Goal: Task Accomplishment & Management: Manage account settings

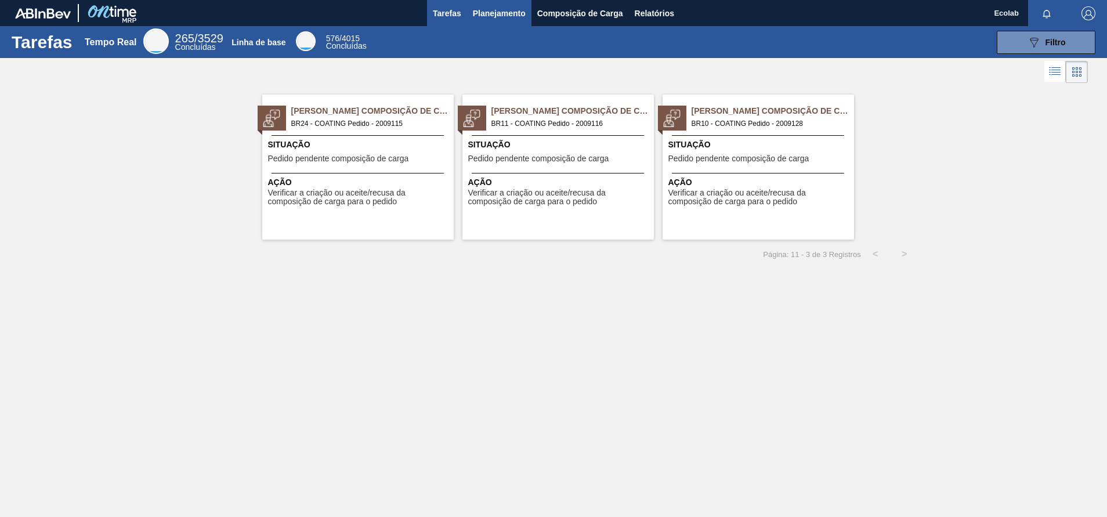
click at [487, 1] on button "Planejamento" at bounding box center [499, 13] width 64 height 26
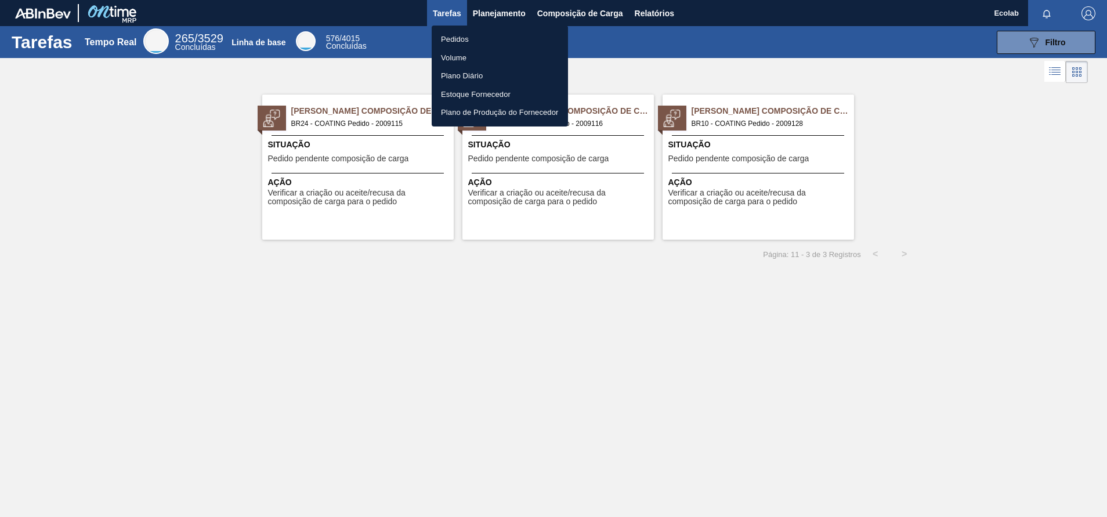
drag, startPoint x: 354, startPoint y: 305, endPoint x: 370, endPoint y: 260, distance: 48.1
click at [353, 305] on div at bounding box center [553, 258] width 1107 height 517
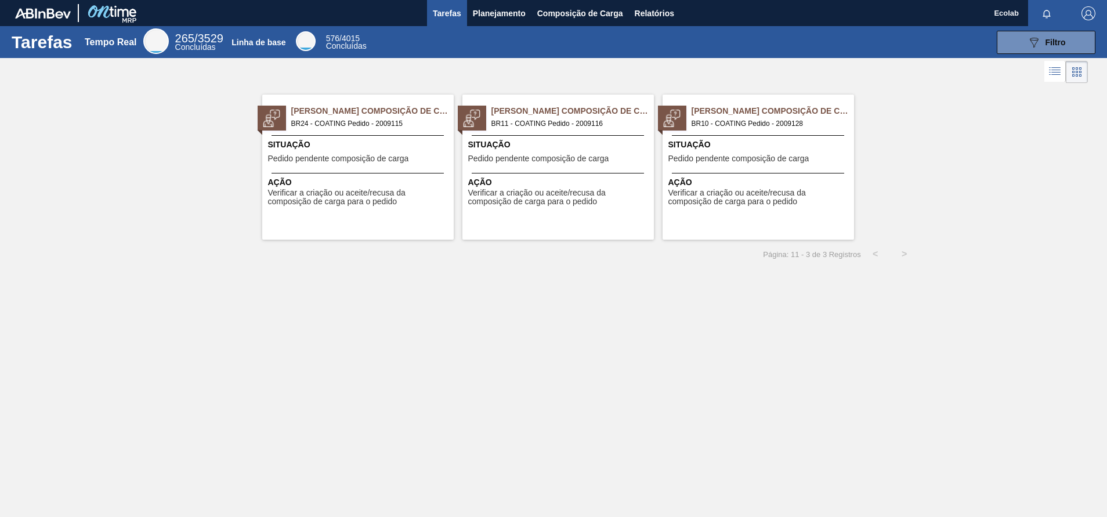
click at [372, 192] on span "Verificar a criação ou aceite/recusa da composição de carga para o pedido" at bounding box center [359, 198] width 183 height 18
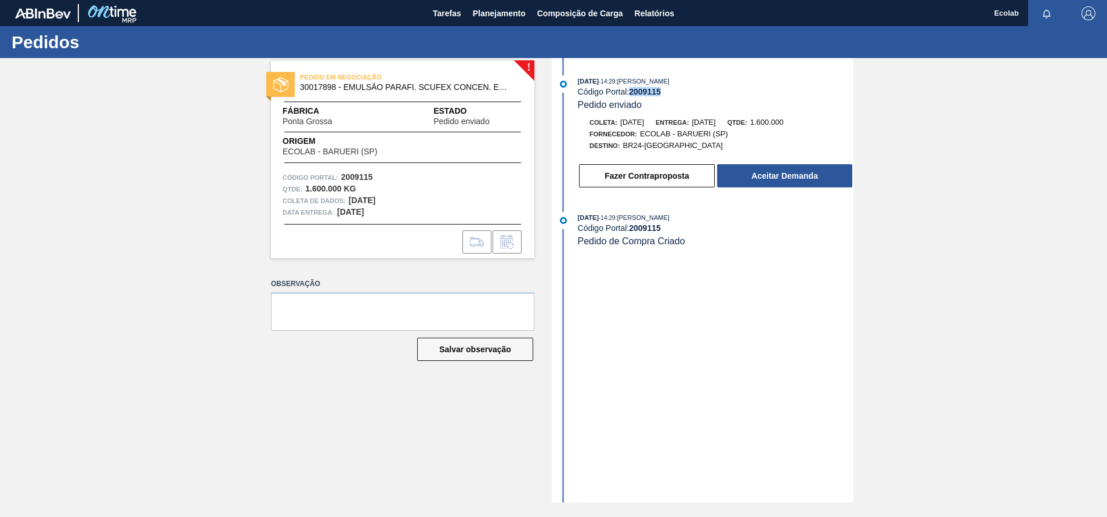
drag, startPoint x: 630, startPoint y: 96, endPoint x: 669, endPoint y: 93, distance: 39.5
click at [669, 93] on div "Código Portal: 2009115" at bounding box center [716, 91] width 276 height 9
copy div "2009115"
click at [785, 179] on button "Aceitar Demanda" at bounding box center [784, 175] width 135 height 23
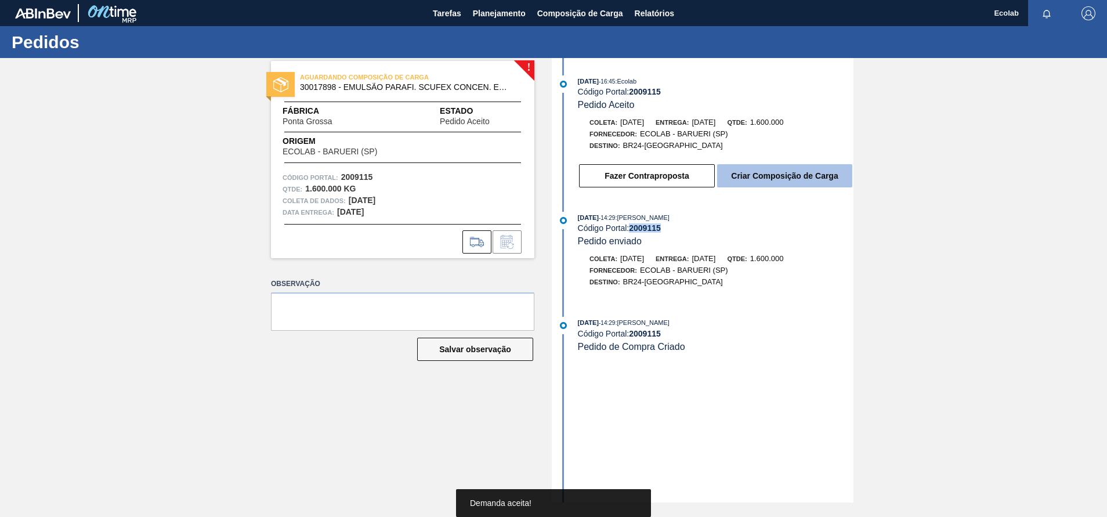
click at [785, 175] on button "Criar Composição de Carga" at bounding box center [784, 175] width 135 height 23
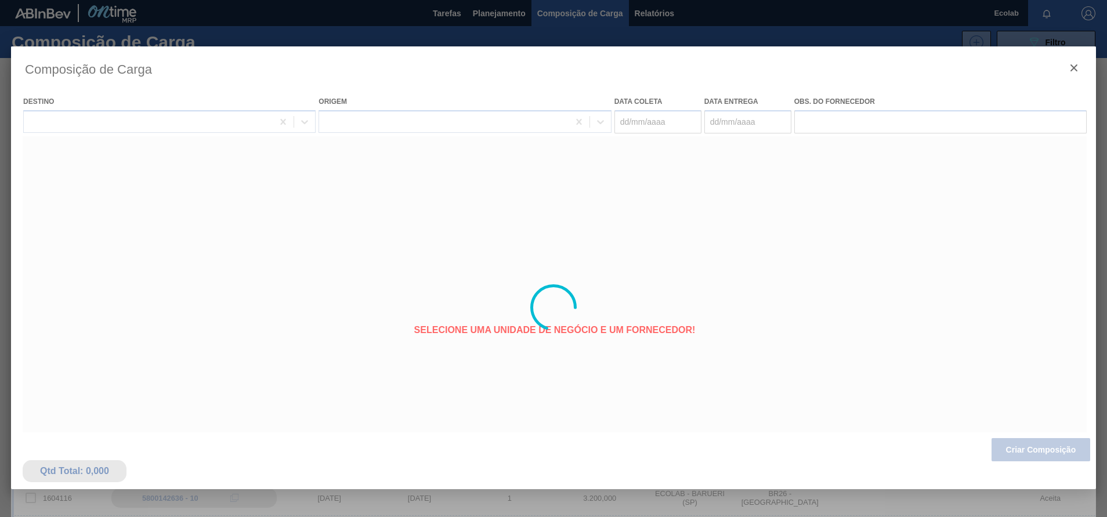
type coleta "[DATE]"
type entrega "[DATE]"
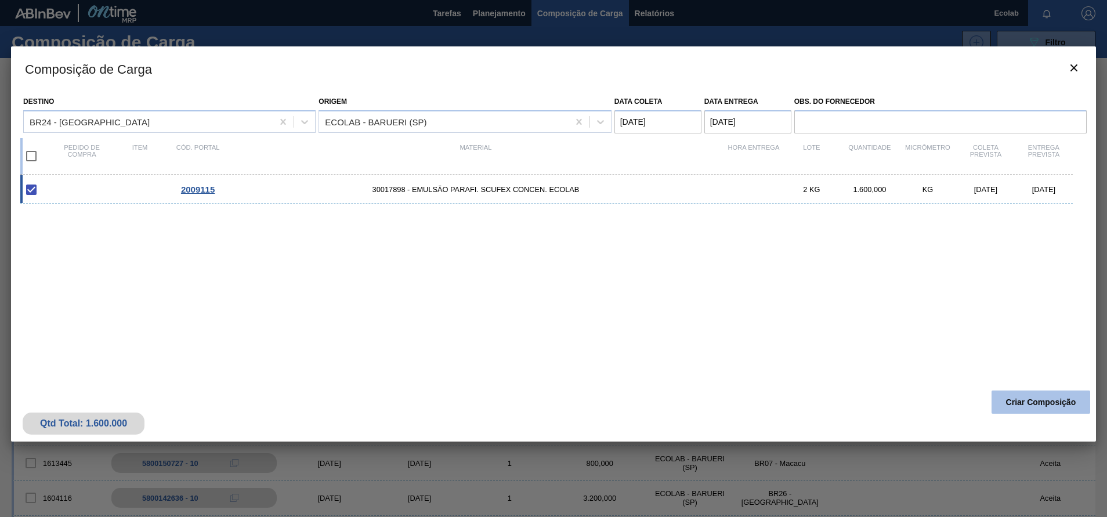
click at [1034, 405] on button "Criar Composição" at bounding box center [1041, 402] width 99 height 23
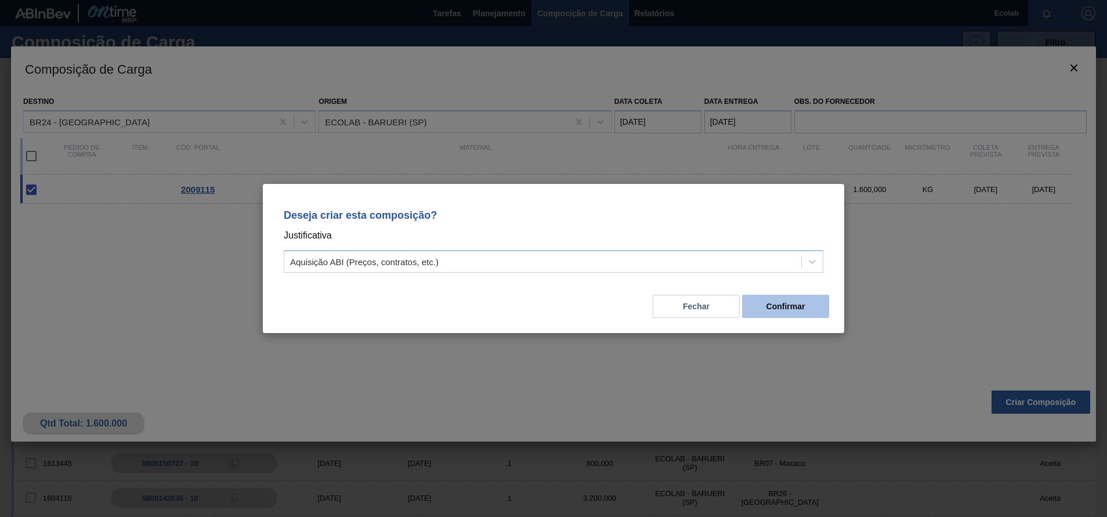
click at [777, 311] on button "Confirmar" at bounding box center [785, 306] width 87 height 23
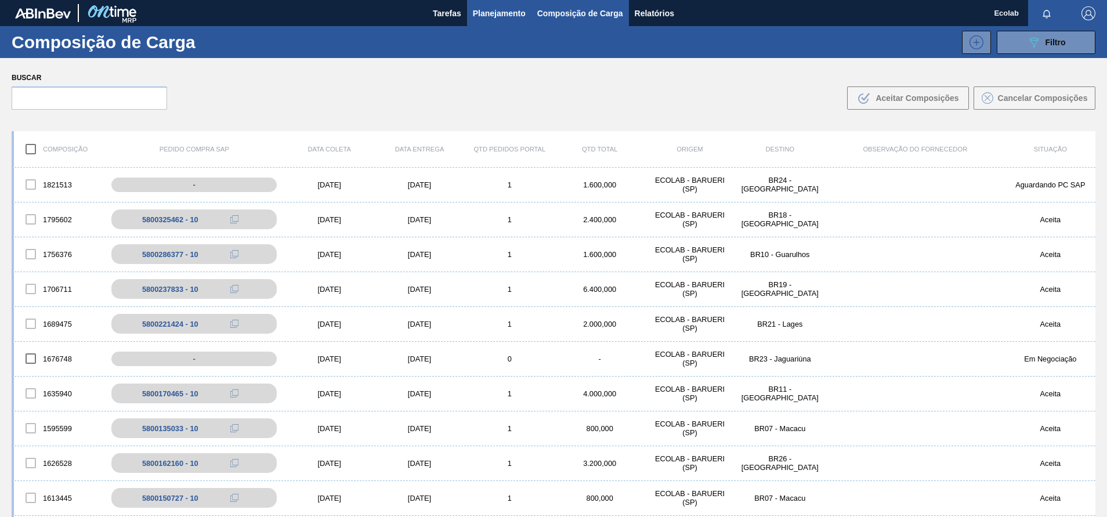
click at [489, 8] on span "Planejamento" at bounding box center [499, 13] width 53 height 14
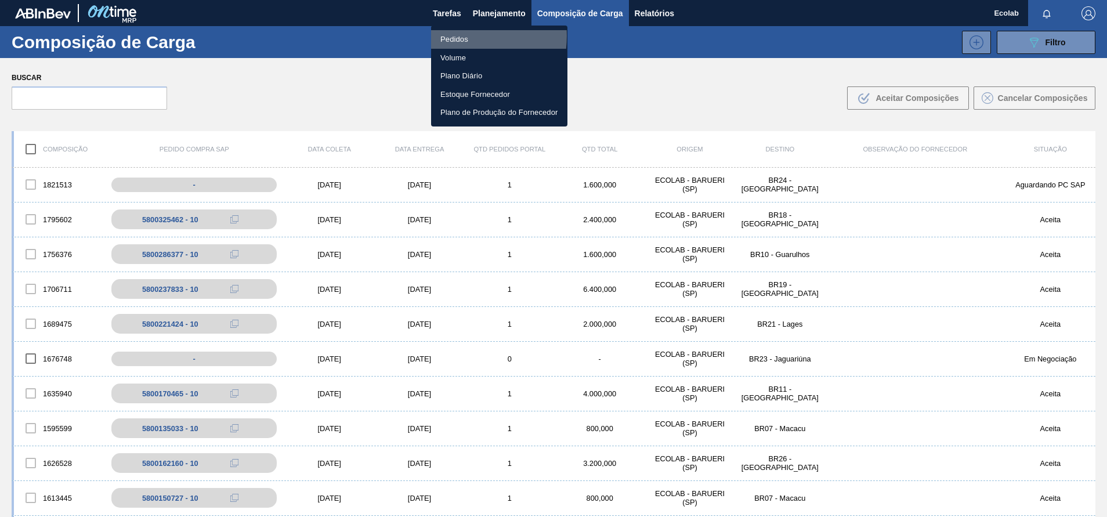
click at [452, 36] on li "Pedidos" at bounding box center [499, 39] width 136 height 19
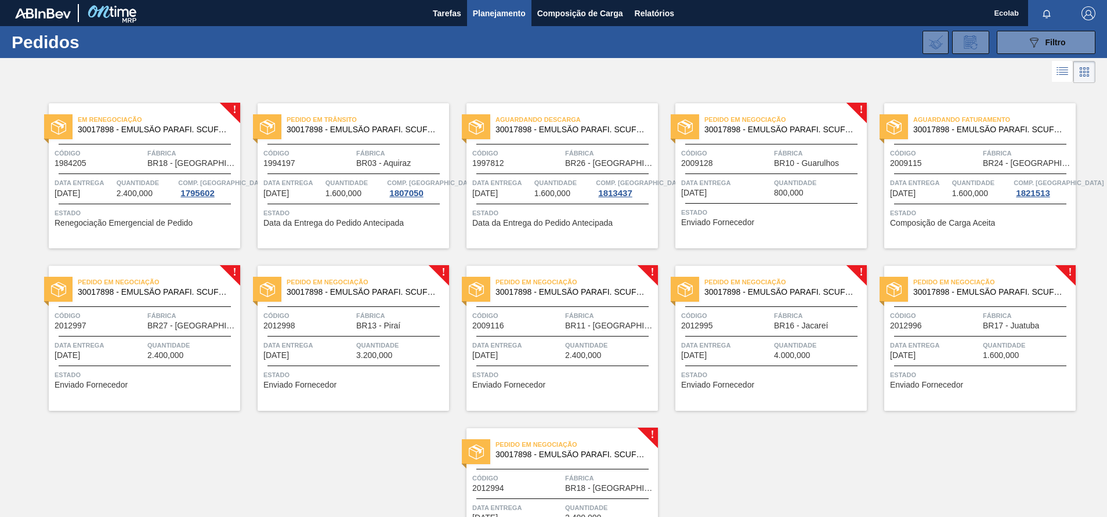
click at [965, 185] on span "Quantidade" at bounding box center [981, 183] width 59 height 12
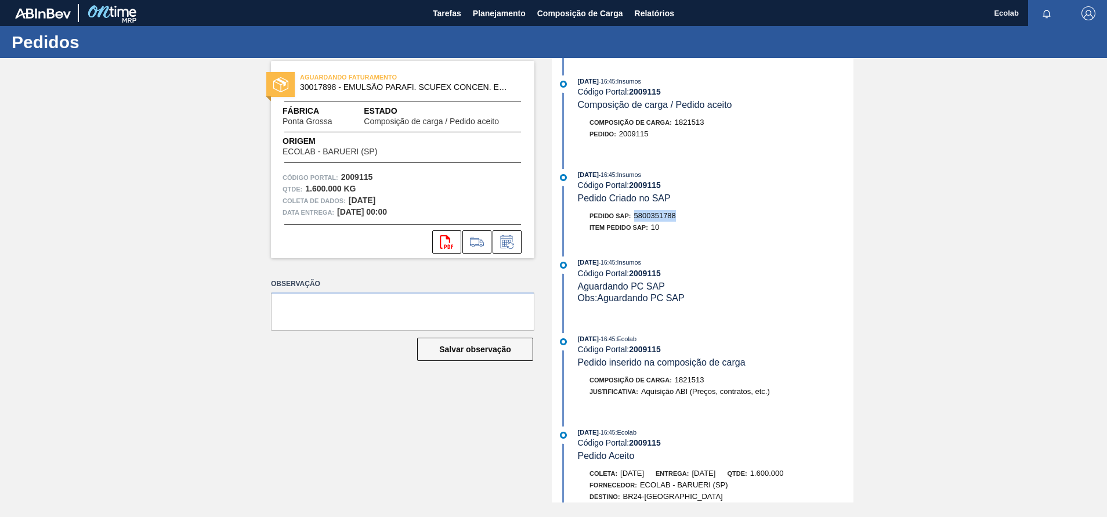
drag, startPoint x: 636, startPoint y: 216, endPoint x: 678, endPoint y: 216, distance: 43.0
click at [678, 216] on div "Pedido SAP: 5800351788" at bounding box center [716, 216] width 276 height 12
copy span "5800351788"
click at [488, 10] on span "Planejamento" at bounding box center [499, 13] width 53 height 14
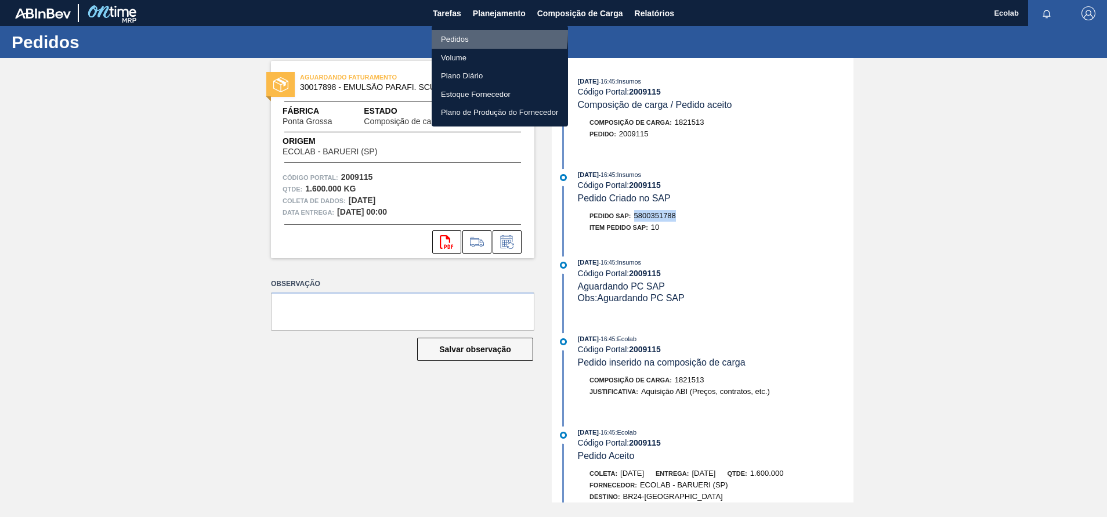
click at [456, 33] on li "Pedidos" at bounding box center [500, 39] width 136 height 19
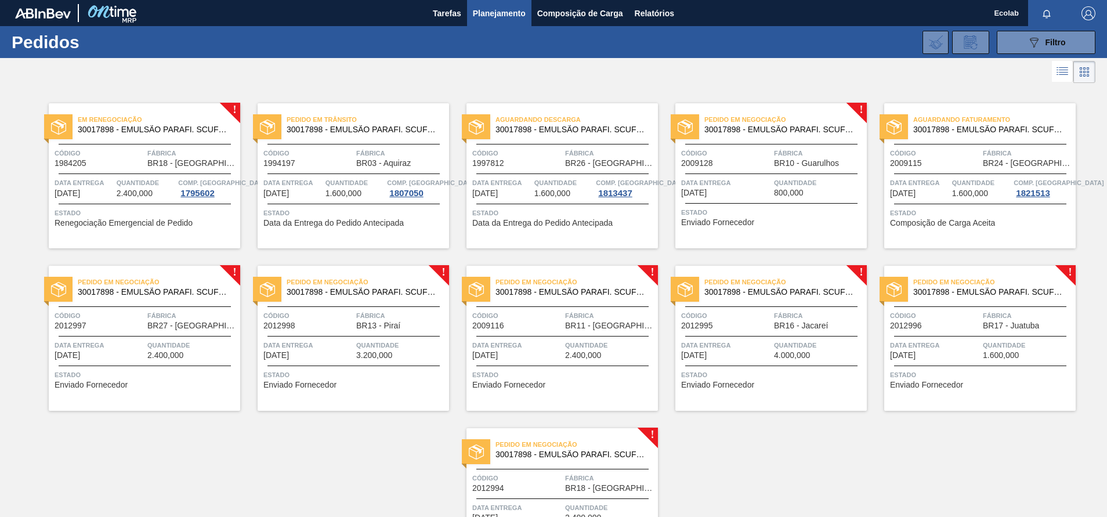
click at [731, 185] on span "Data entrega" at bounding box center [726, 183] width 90 height 12
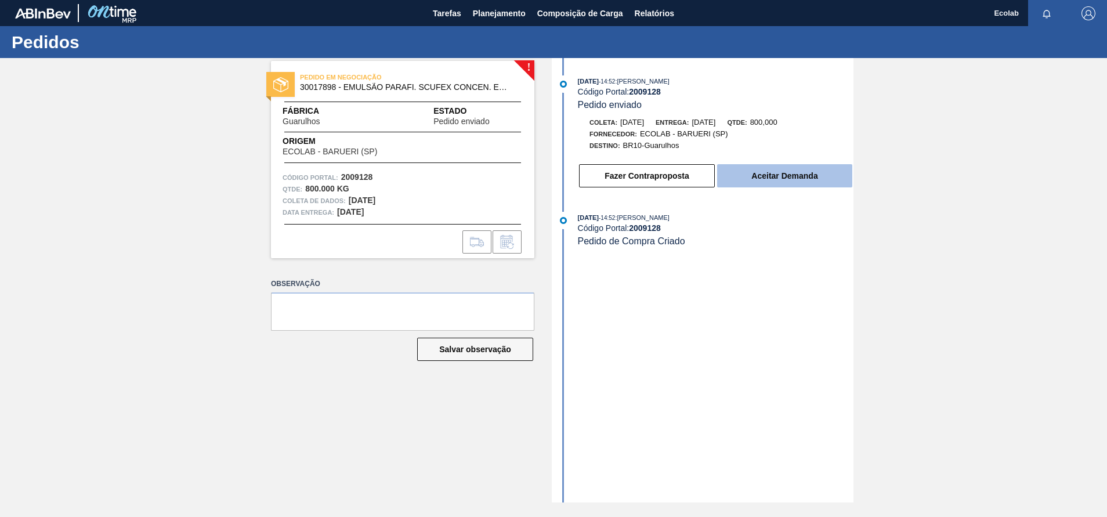
click at [756, 174] on button "Aceitar Demanda" at bounding box center [784, 175] width 135 height 23
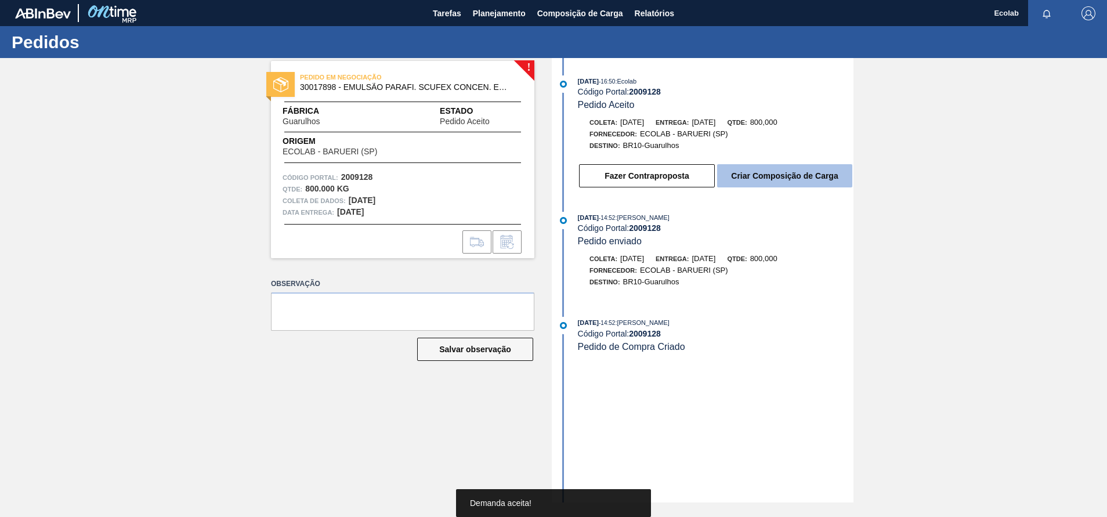
click at [777, 169] on button "Criar Composição de Carga" at bounding box center [784, 175] width 135 height 23
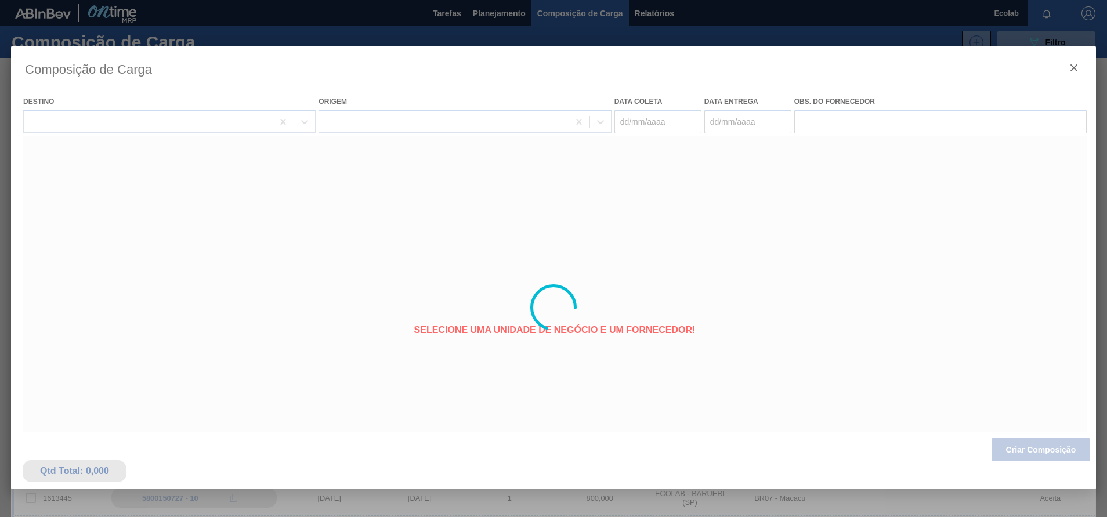
type coleta "[DATE]"
type entrega "[DATE]"
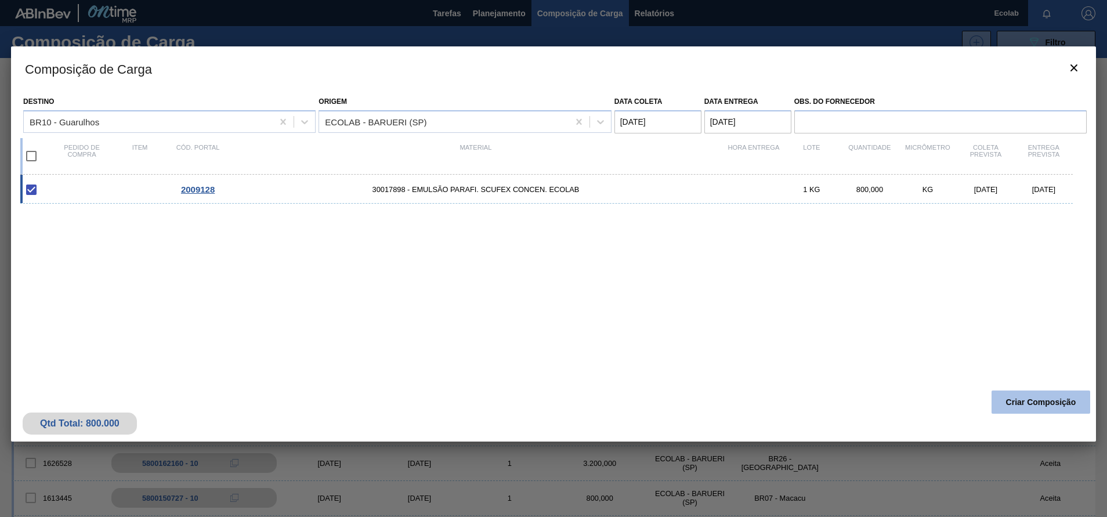
click at [1035, 400] on button "Criar Composição" at bounding box center [1041, 402] width 99 height 23
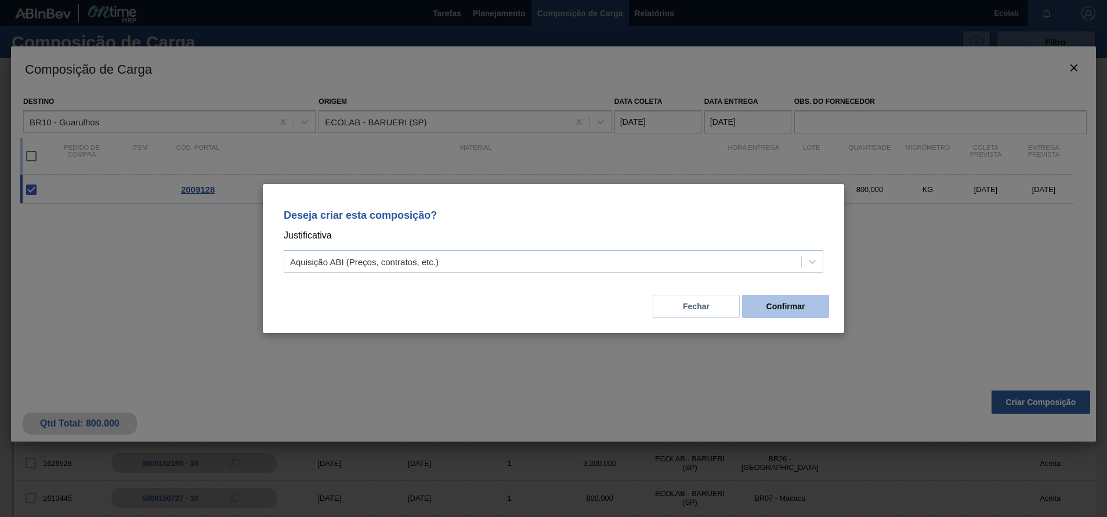
click at [774, 305] on button "Confirmar" at bounding box center [785, 306] width 87 height 23
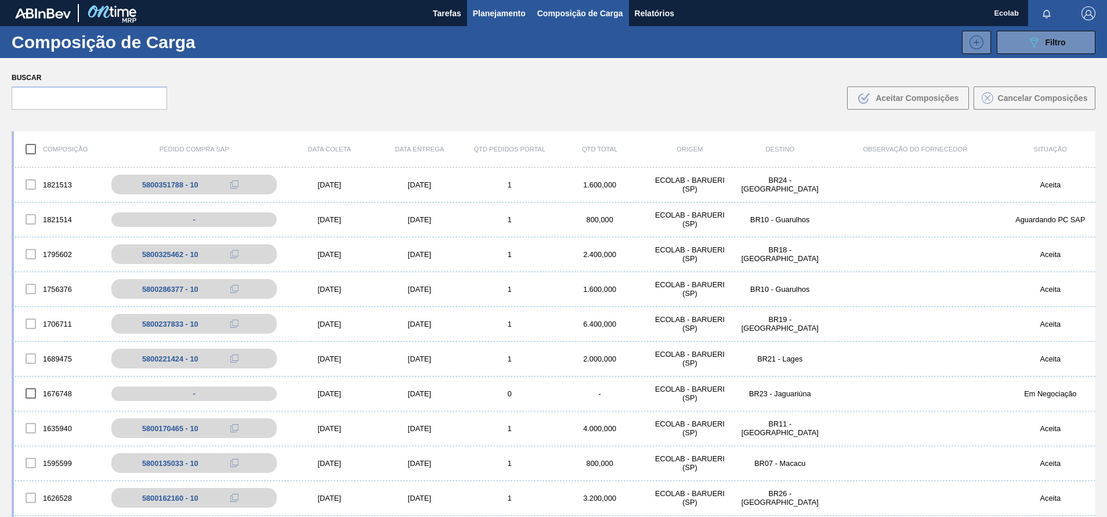
click at [490, 9] on span "Planejamento" at bounding box center [499, 13] width 53 height 14
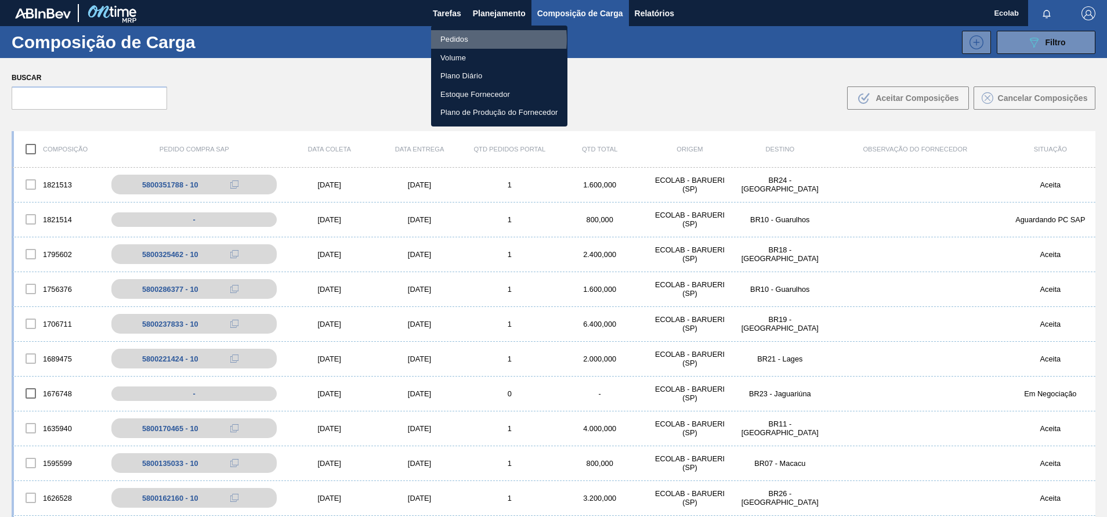
click at [460, 39] on li "Pedidos" at bounding box center [499, 39] width 136 height 19
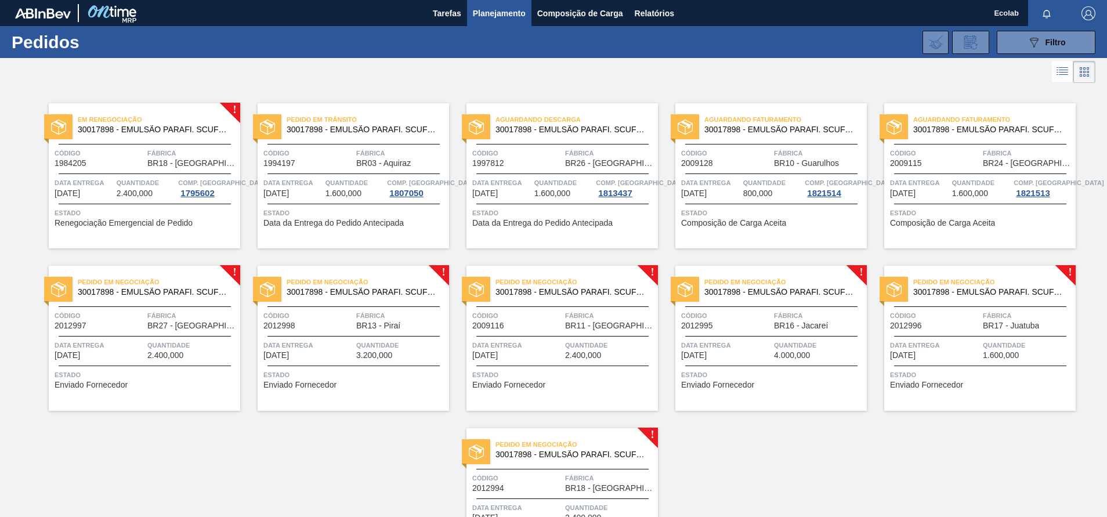
click at [190, 338] on div "Pedido em Negociação 30017898 - EMULSÃO PARAFI. SCUFEX CONCEN. ECOLAB Código 20…" at bounding box center [145, 338] width 192 height 145
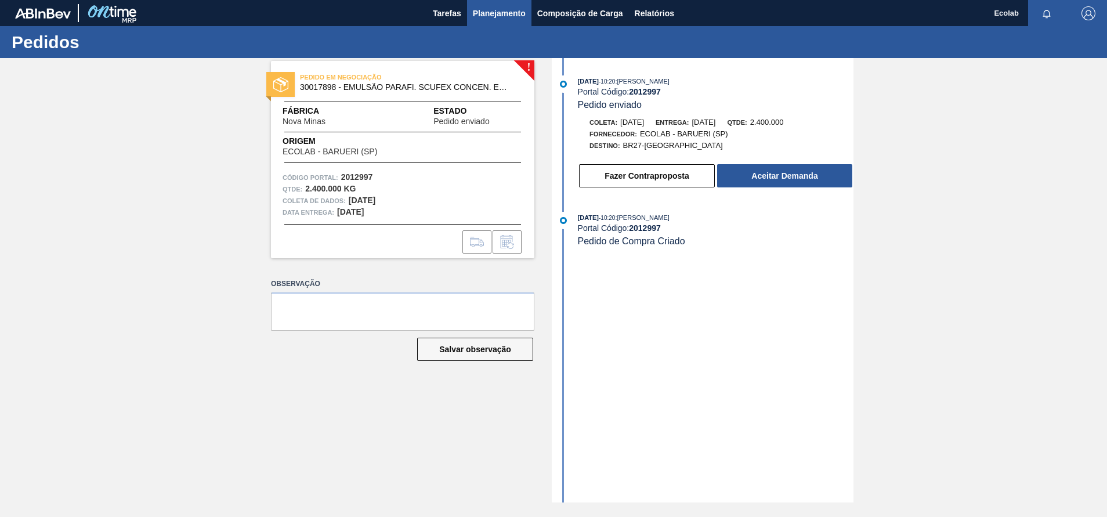
click at [503, 13] on span "Planejamento" at bounding box center [499, 13] width 53 height 14
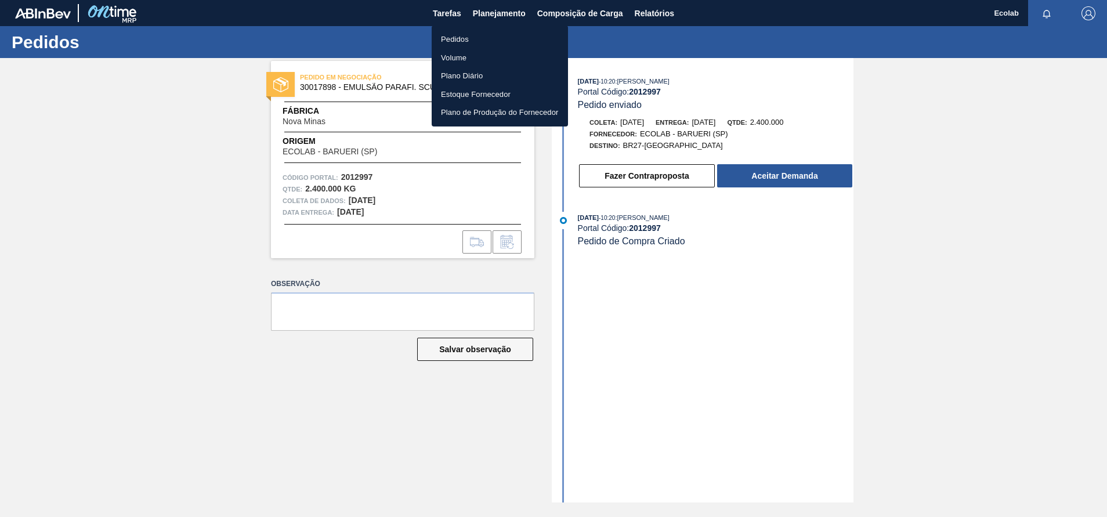
click at [779, 355] on div at bounding box center [553, 258] width 1107 height 517
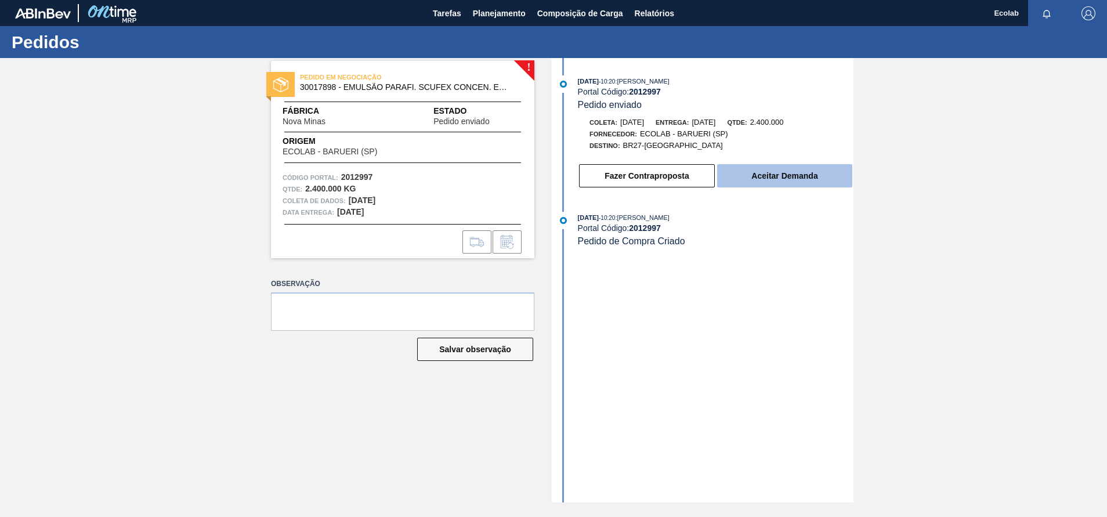
click at [801, 173] on button "Aceitar Demanda" at bounding box center [784, 175] width 135 height 23
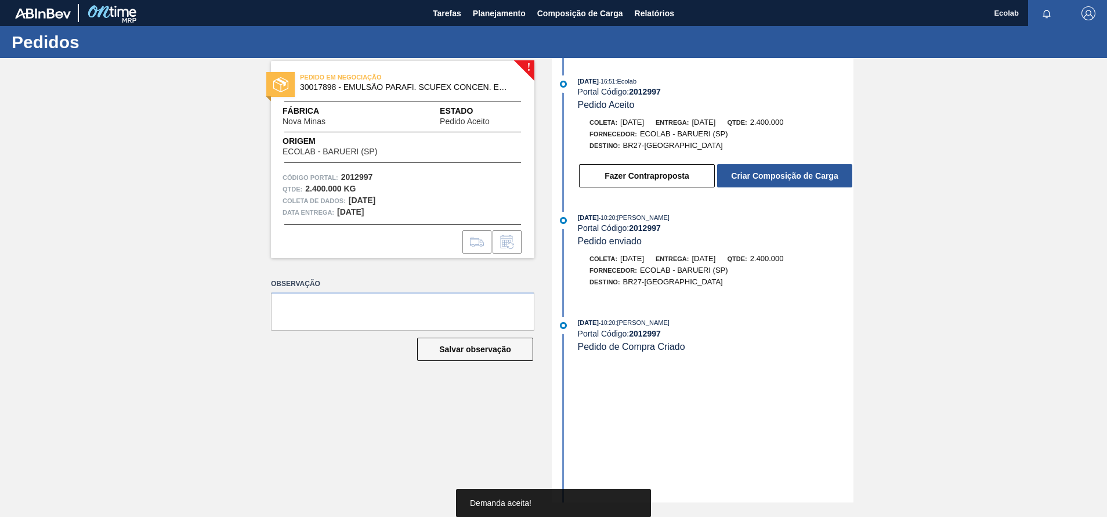
click at [799, 175] on button "Criar Composição de Carga" at bounding box center [784, 175] width 135 height 23
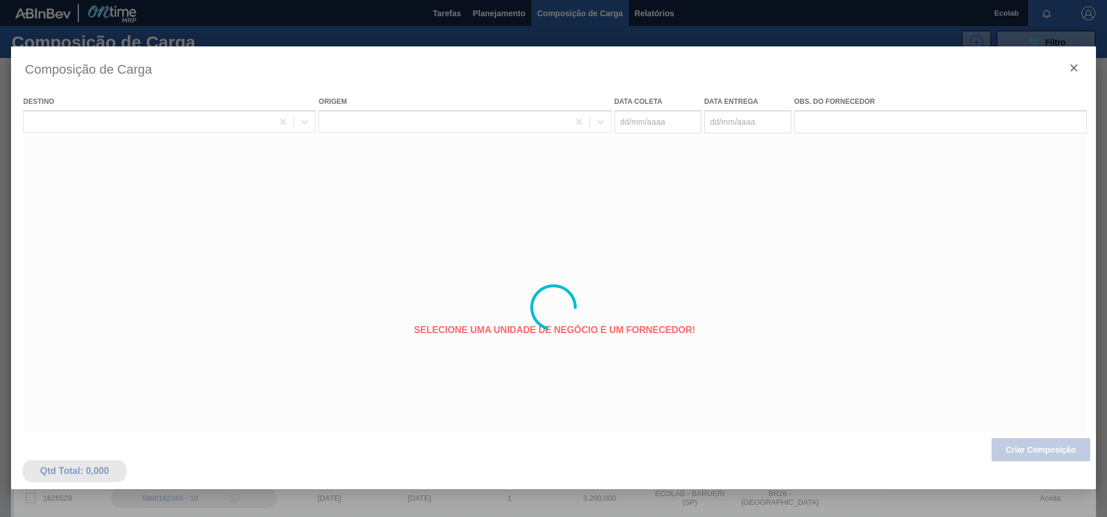
type coleta "[DATE]"
type entrega "[DATE]"
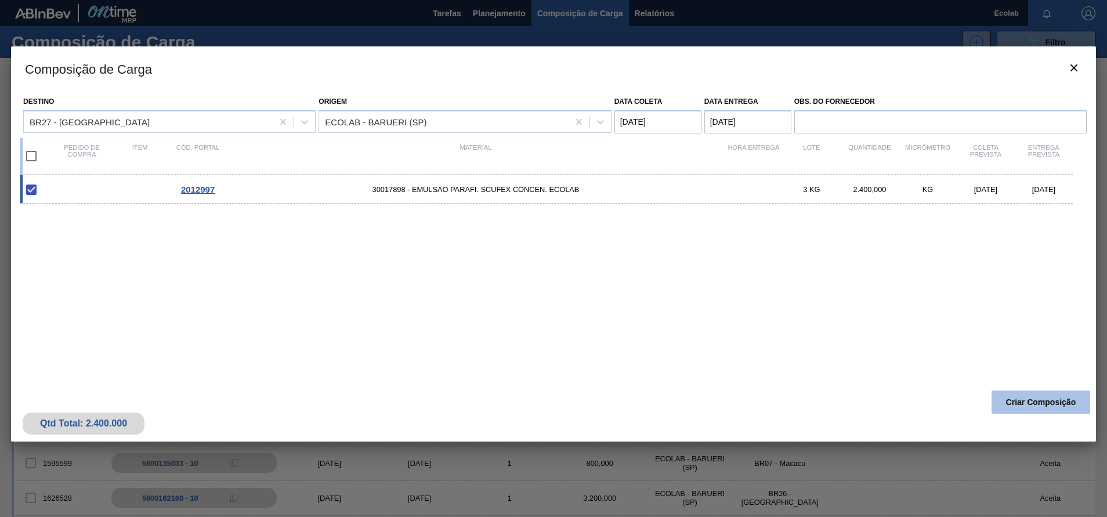
click at [1038, 402] on button "Criar Composição" at bounding box center [1041, 402] width 99 height 23
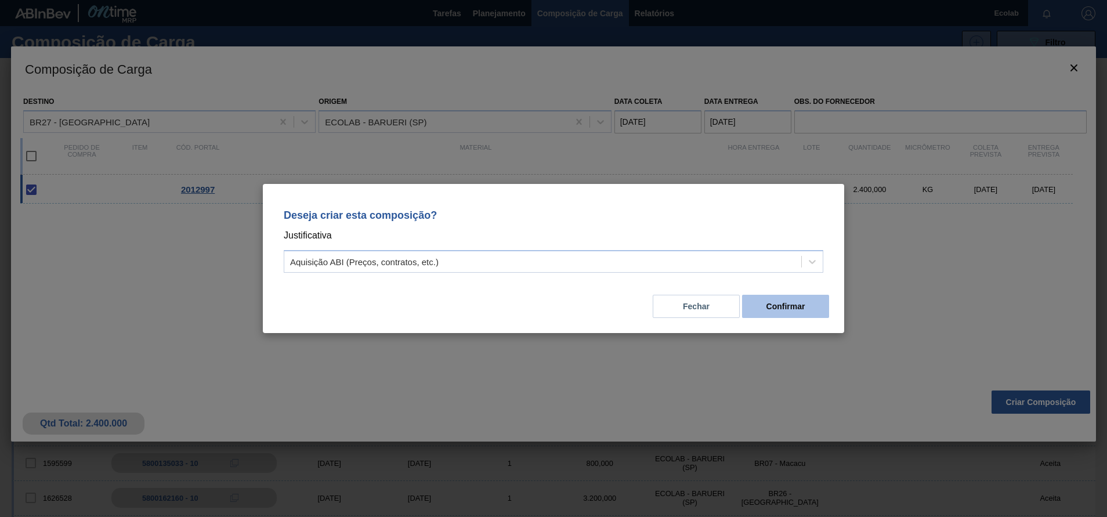
click at [775, 299] on button "Confirmar" at bounding box center [785, 306] width 87 height 23
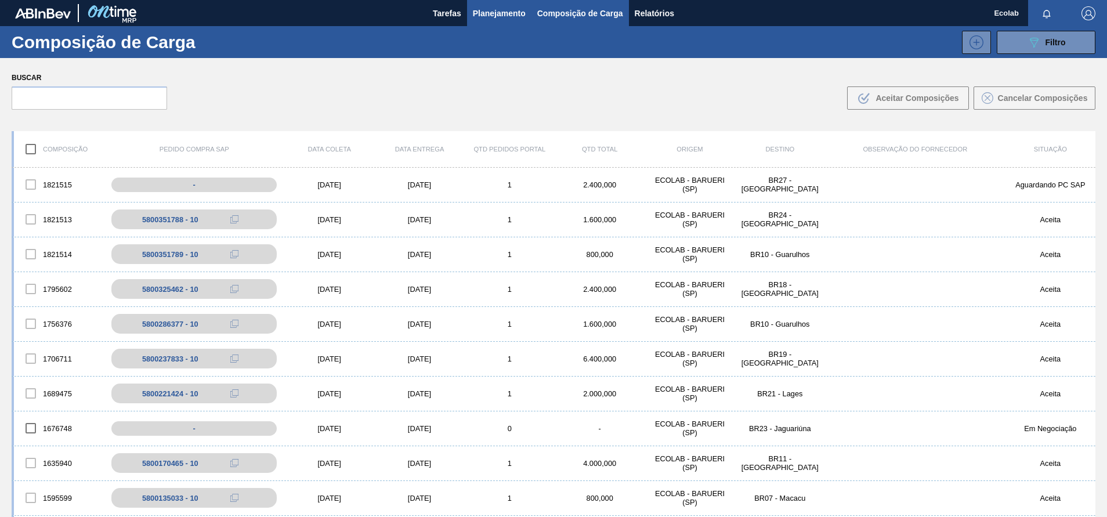
click at [485, 15] on span "Planejamento" at bounding box center [499, 13] width 53 height 14
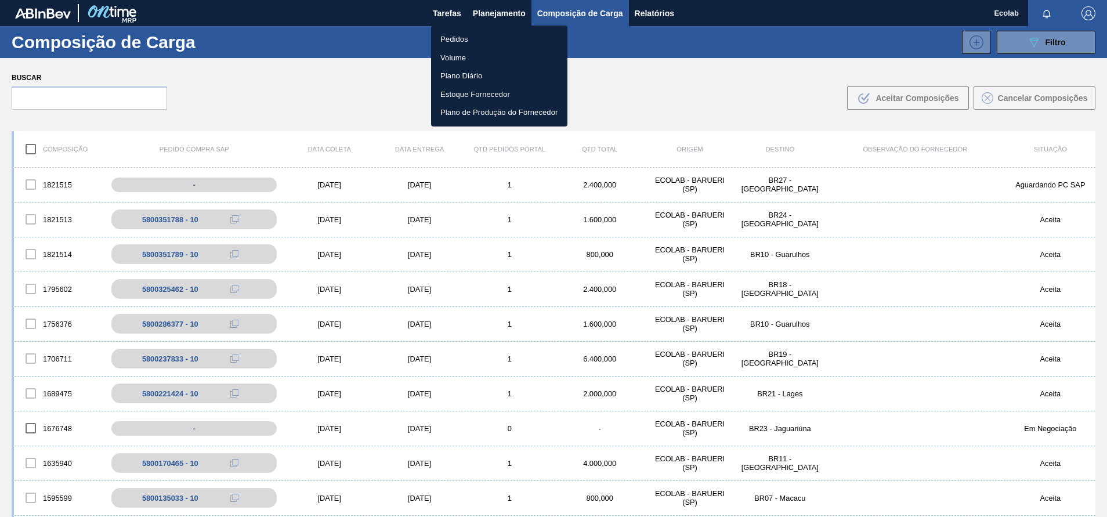
click at [459, 36] on li "Pedidos" at bounding box center [499, 39] width 136 height 19
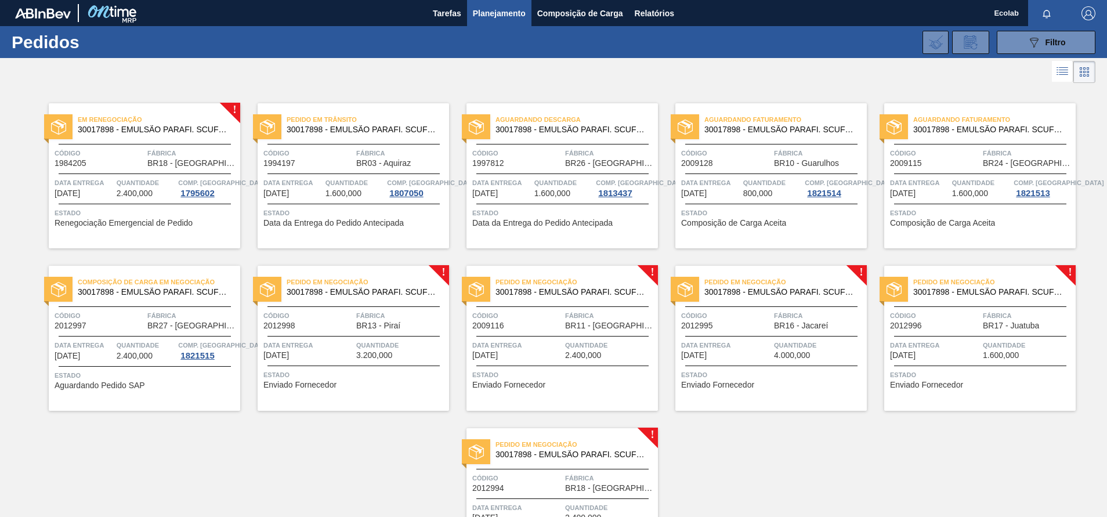
click at [389, 358] on span "3.200,000" at bounding box center [374, 355] width 36 height 9
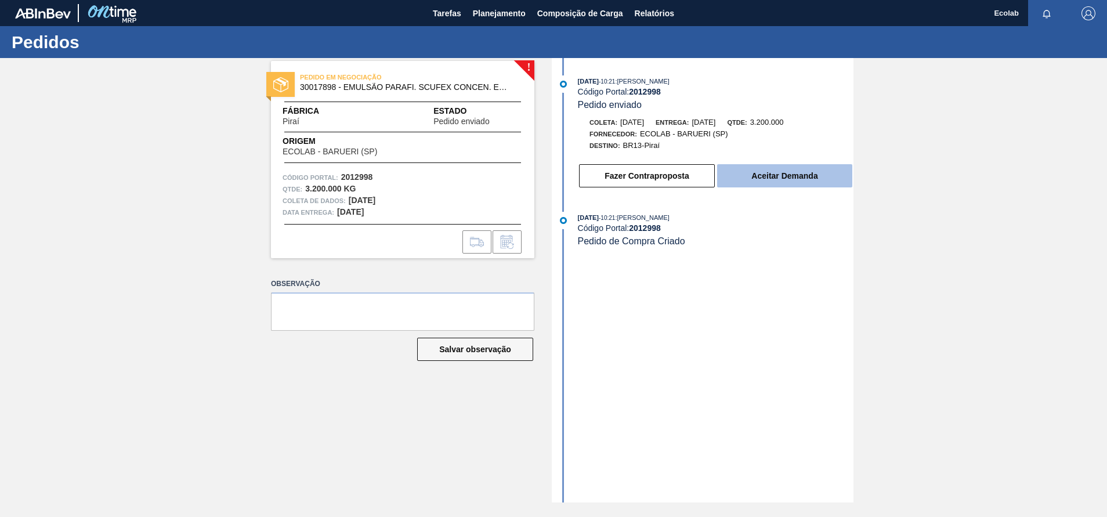
click at [754, 179] on button "Aceitar Demanda" at bounding box center [784, 175] width 135 height 23
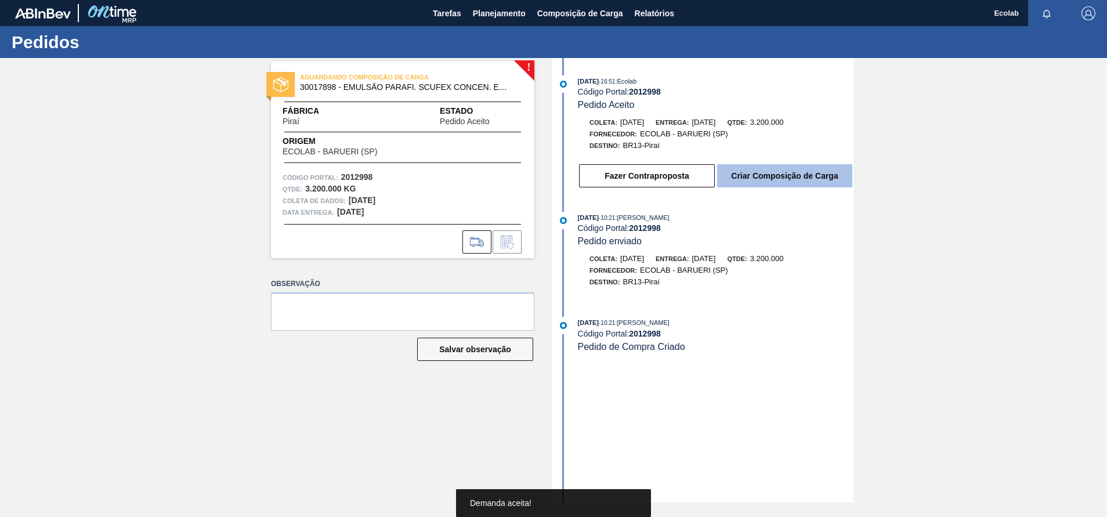
click at [767, 176] on button "Criar Composição de Carga" at bounding box center [784, 175] width 135 height 23
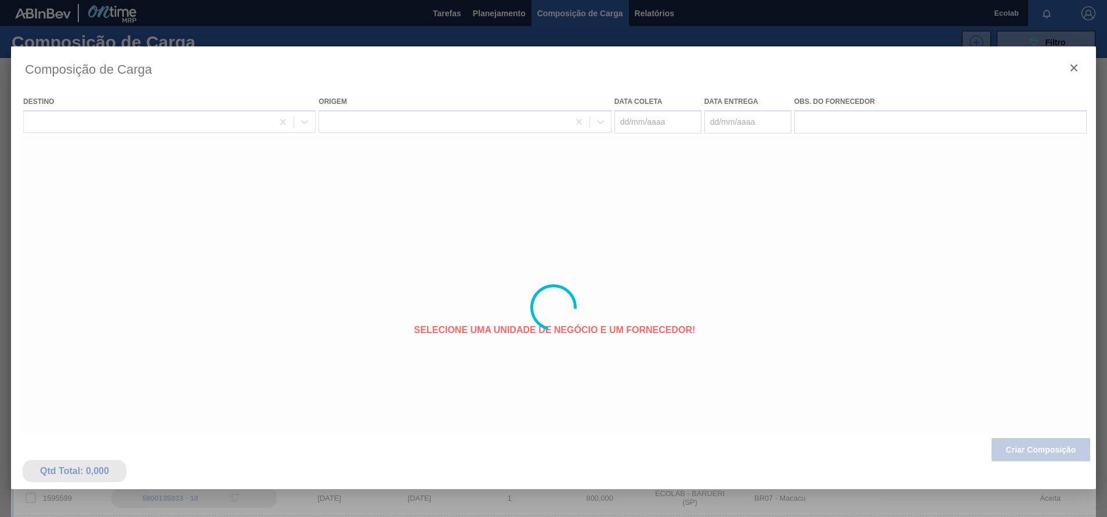
type coleta "[DATE]"
type entrega "[DATE]"
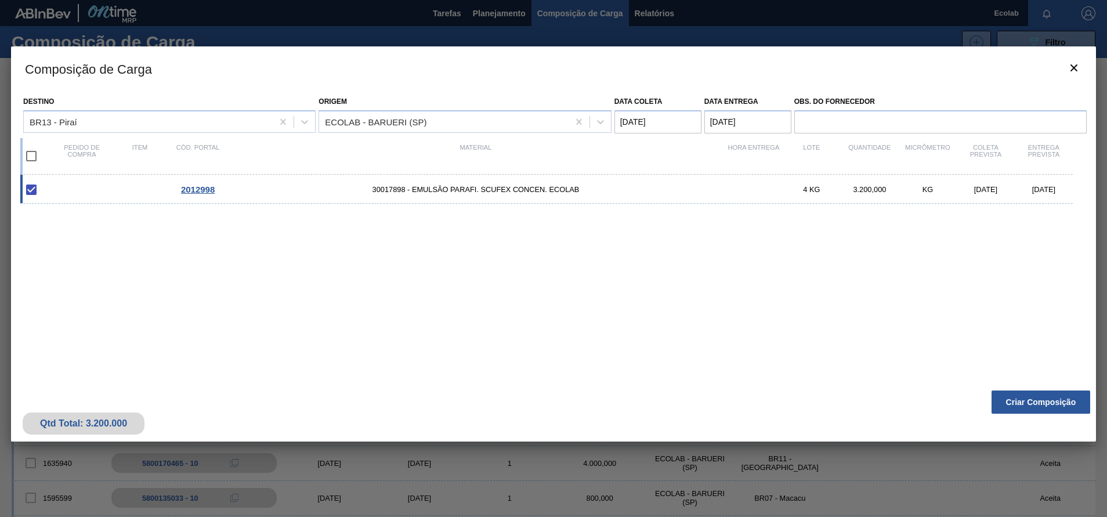
click at [1028, 397] on button "Criar Composição" at bounding box center [1041, 402] width 99 height 23
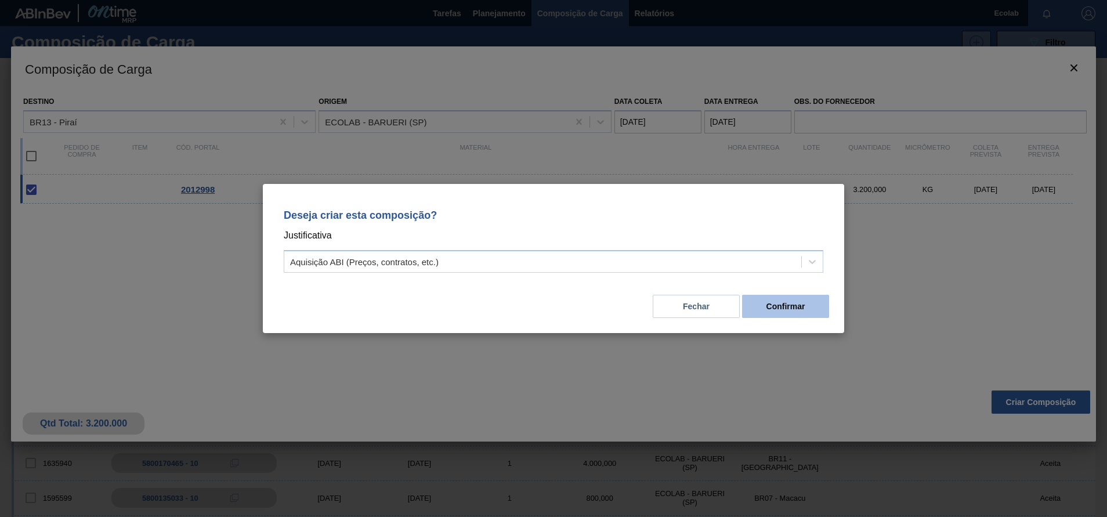
click at [795, 301] on button "Confirmar" at bounding box center [785, 306] width 87 height 23
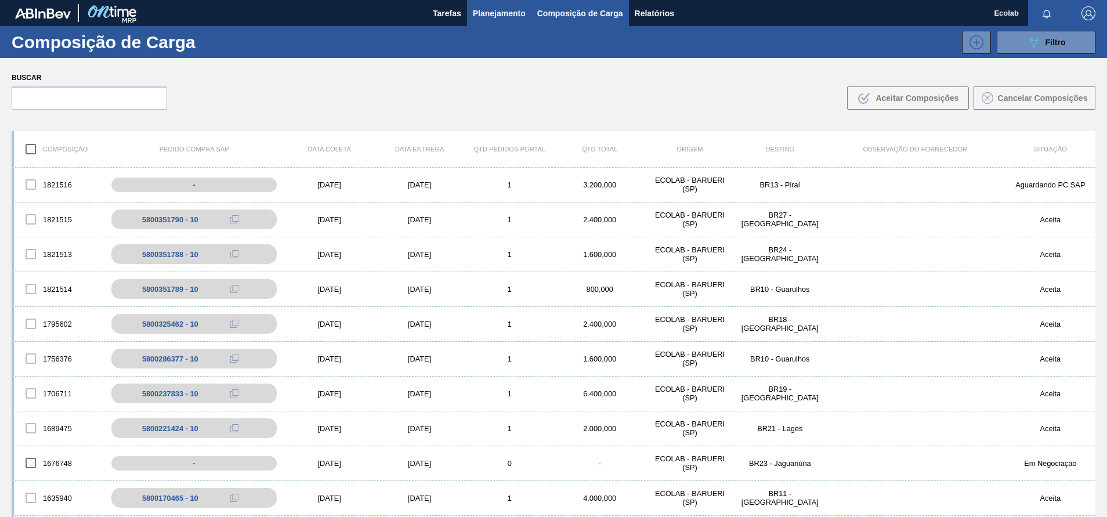
click at [493, 13] on span "Planejamento" at bounding box center [499, 13] width 53 height 14
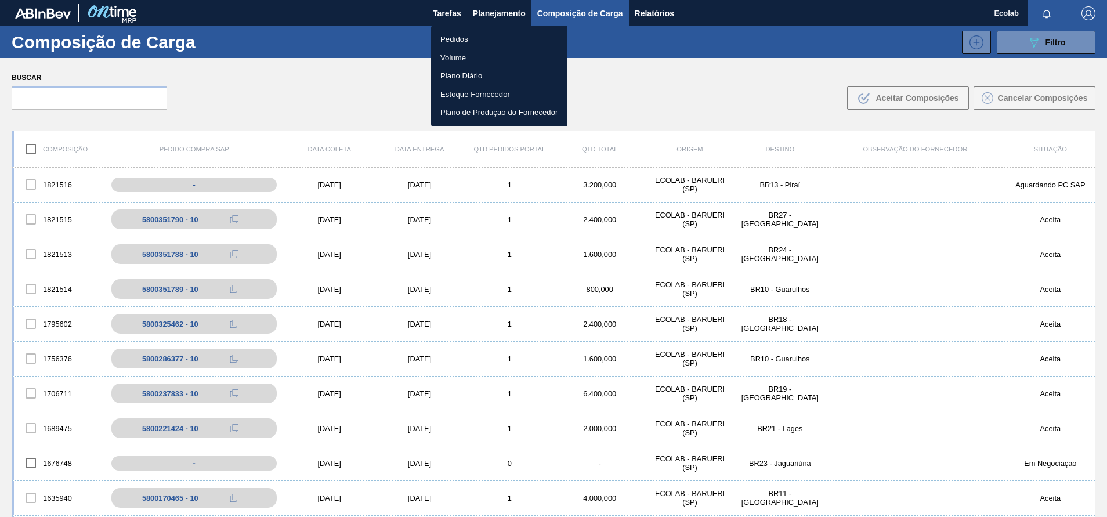
click at [450, 33] on li "Pedidos" at bounding box center [499, 39] width 136 height 19
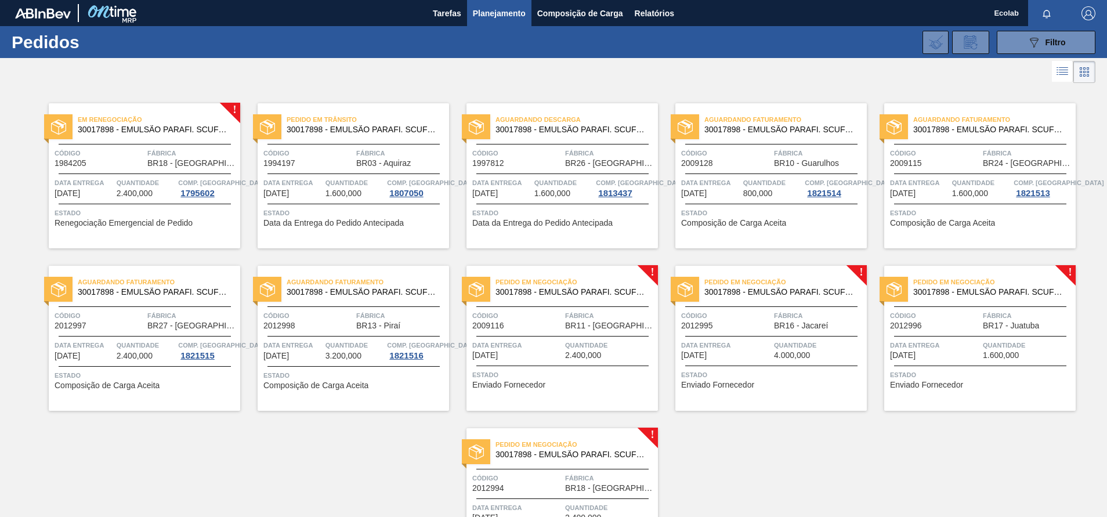
click at [585, 355] on span "2.400,000" at bounding box center [583, 355] width 36 height 9
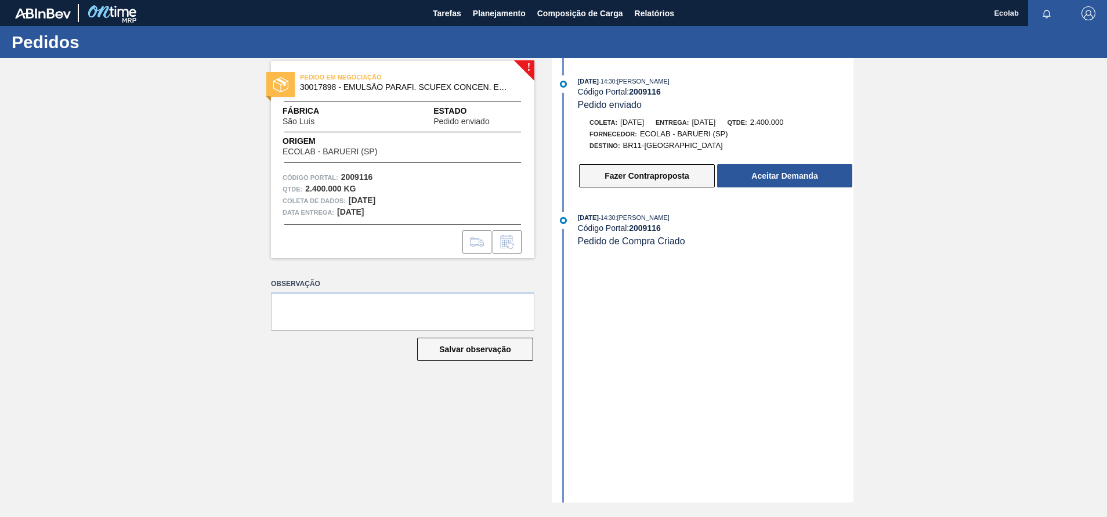
click at [673, 169] on button "Fazer Contraproposta" at bounding box center [647, 175] width 136 height 23
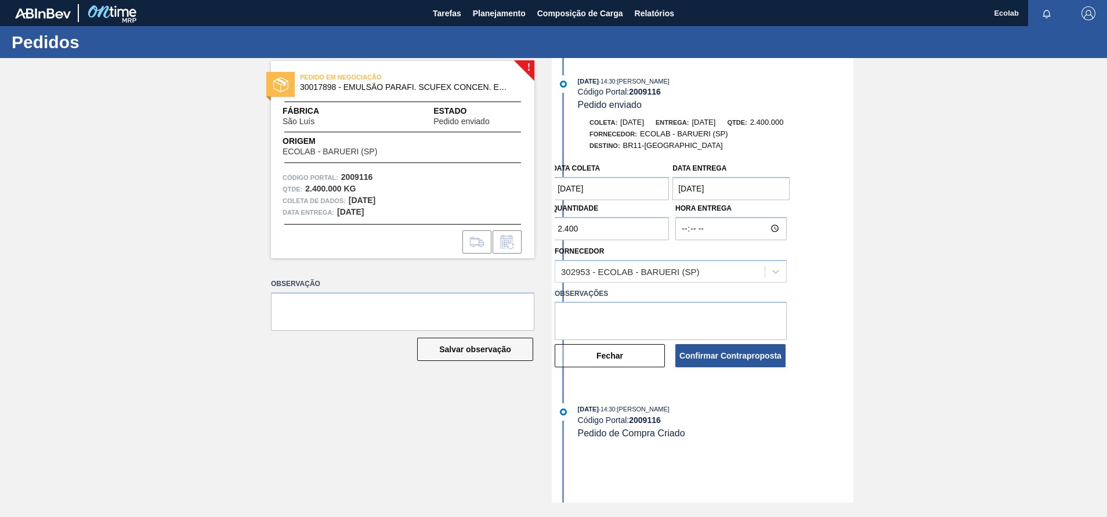
click at [608, 188] on coleta "[DATE]" at bounding box center [610, 188] width 117 height 23
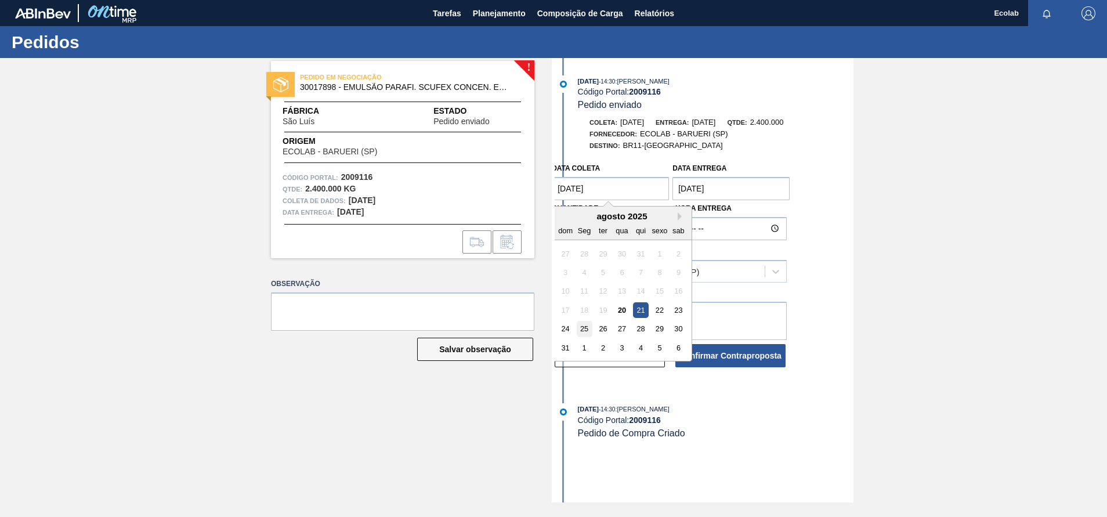
click at [586, 332] on div "25" at bounding box center [585, 329] width 16 height 16
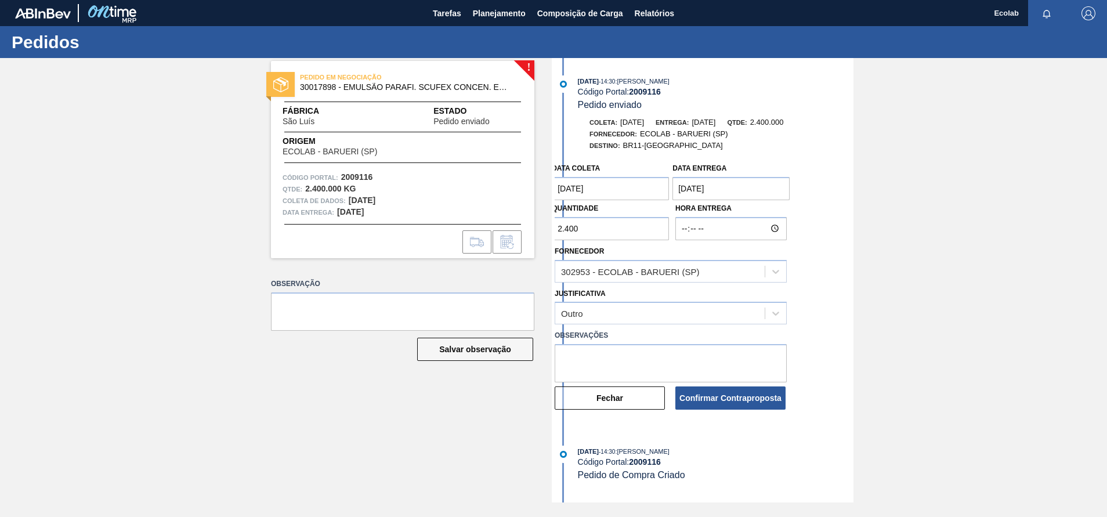
type coleta "[DATE]"
click at [745, 194] on entrega "[DATE]" at bounding box center [731, 188] width 117 height 23
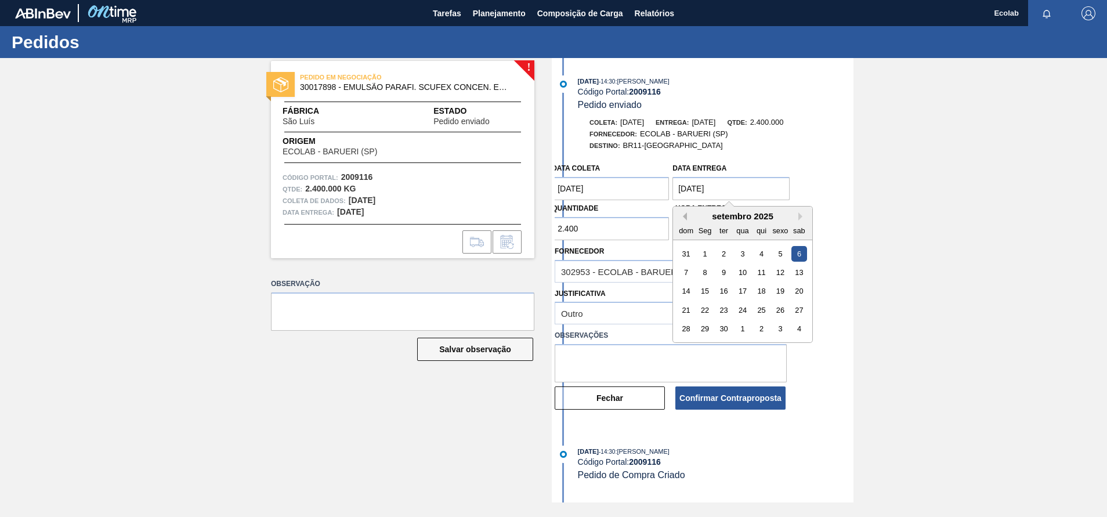
click at [684, 219] on button "Mês anterior" at bounding box center [683, 216] width 8 height 8
click at [800, 223] on div "sab" at bounding box center [800, 231] width 16 height 16
click at [798, 216] on div "agosto 2025" at bounding box center [742, 216] width 139 height 10
click at [803, 218] on button "Próximo mês" at bounding box center [803, 216] width 8 height 8
drag, startPoint x: 880, startPoint y: 295, endPoint x: 873, endPoint y: 281, distance: 15.6
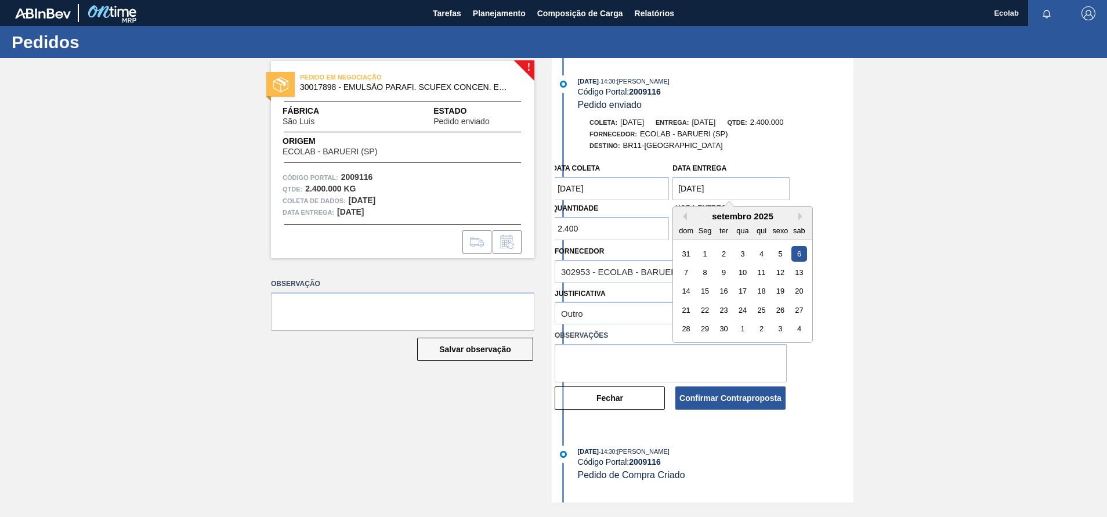
click at [881, 294] on div "! PEDIDO EM NEGOCIAÇÃO 30017898 - EMULSÃO PARAFI. SCUFEX CONCEN. ECOLAB Fábrica…" at bounding box center [553, 280] width 1107 height 445
drag, startPoint x: 753, startPoint y: 184, endPoint x: 658, endPoint y: 194, distance: 95.7
click at [658, 194] on div "Data coleta [DATE] Data entrega [DATE] Mês anterior Próximo mês [DATE] dom Seg …" at bounding box center [670, 198] width 241 height 83
click at [763, 293] on div "18" at bounding box center [762, 292] width 16 height 16
type entrega "[DATE]"
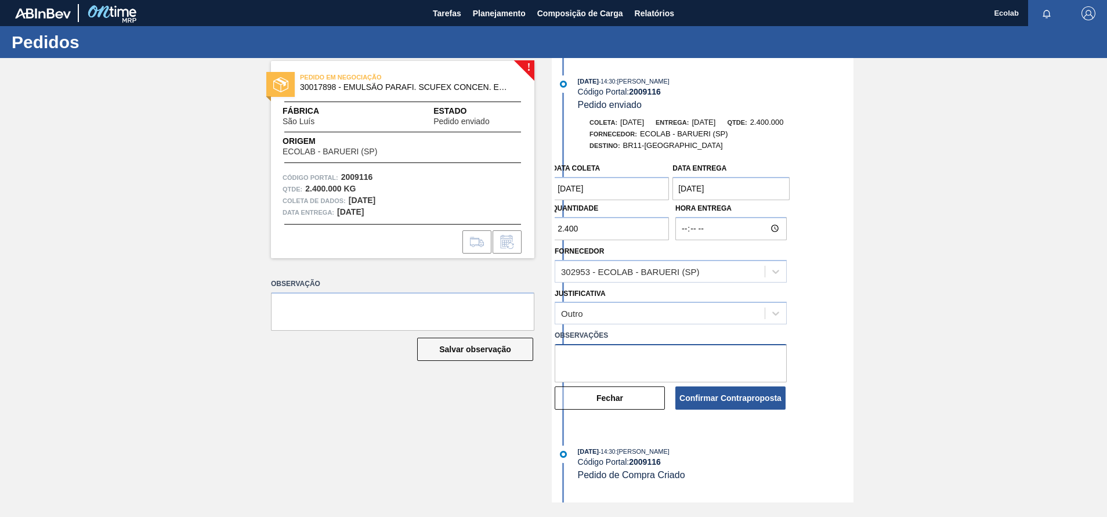
click at [605, 356] on textarea at bounding box center [671, 363] width 232 height 38
type textarea "nova alteração de data faturamento/entrega"
click at [712, 400] on button "Confirmar Contraproposta" at bounding box center [731, 398] width 110 height 23
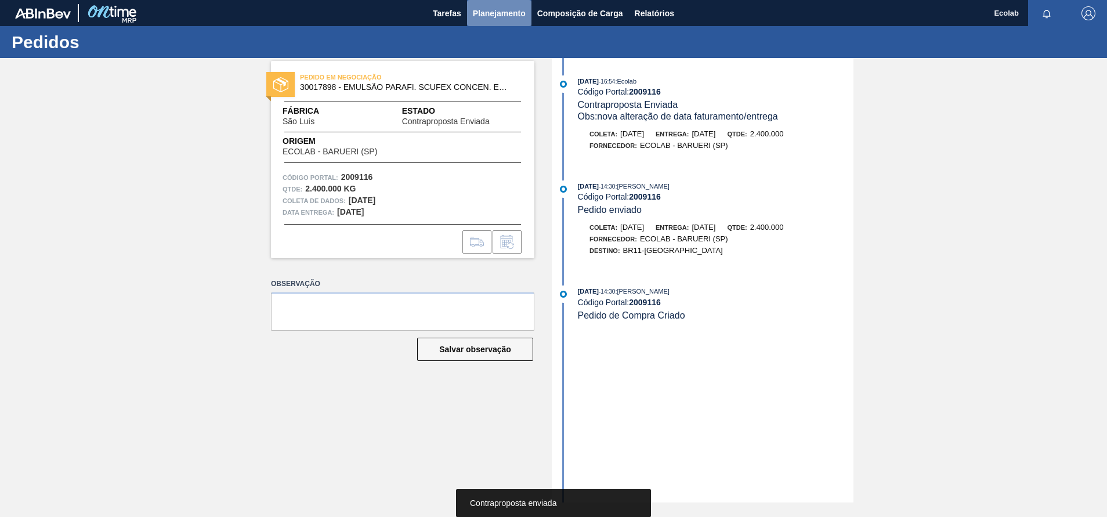
click at [497, 6] on span "Planejamento" at bounding box center [499, 13] width 53 height 14
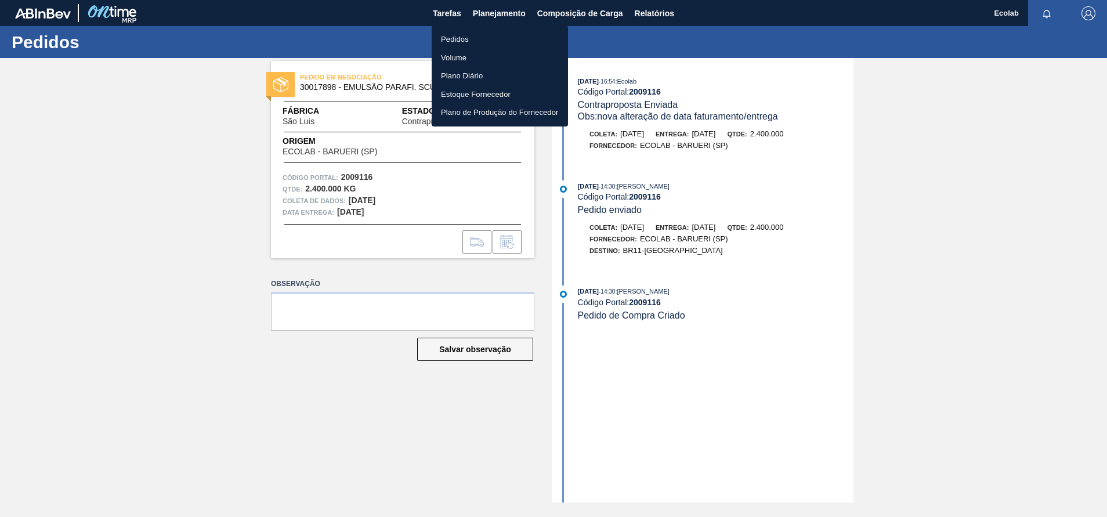
click at [463, 35] on li "Pedidos" at bounding box center [500, 39] width 136 height 19
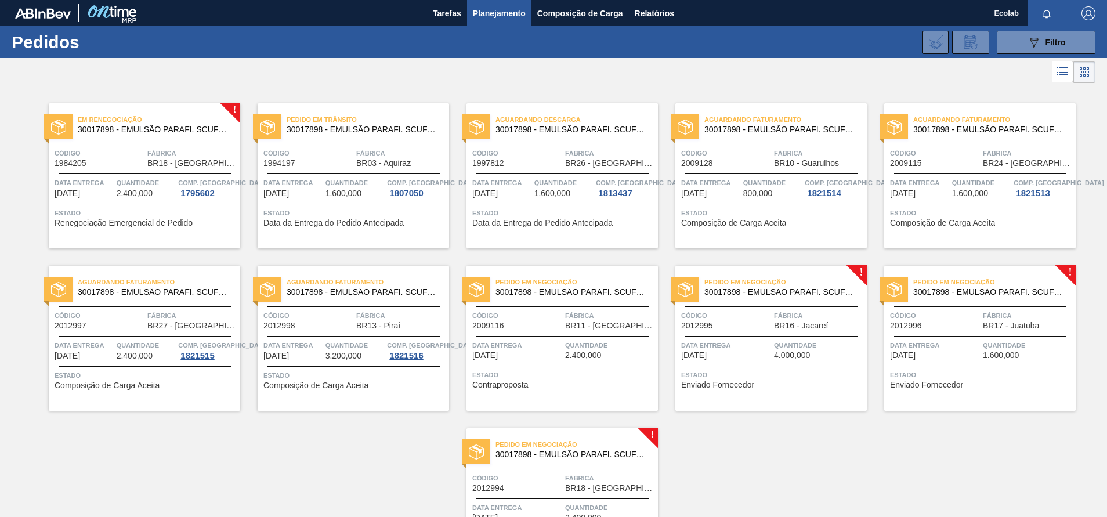
click at [838, 336] on div at bounding box center [771, 336] width 172 height 1
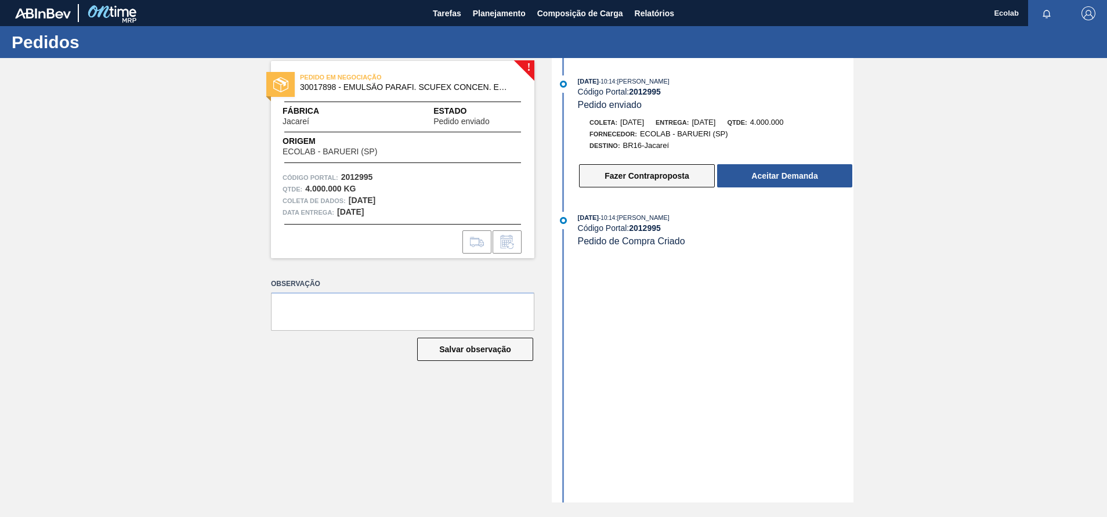
click at [672, 178] on button "Fazer Contraproposta" at bounding box center [647, 175] width 136 height 23
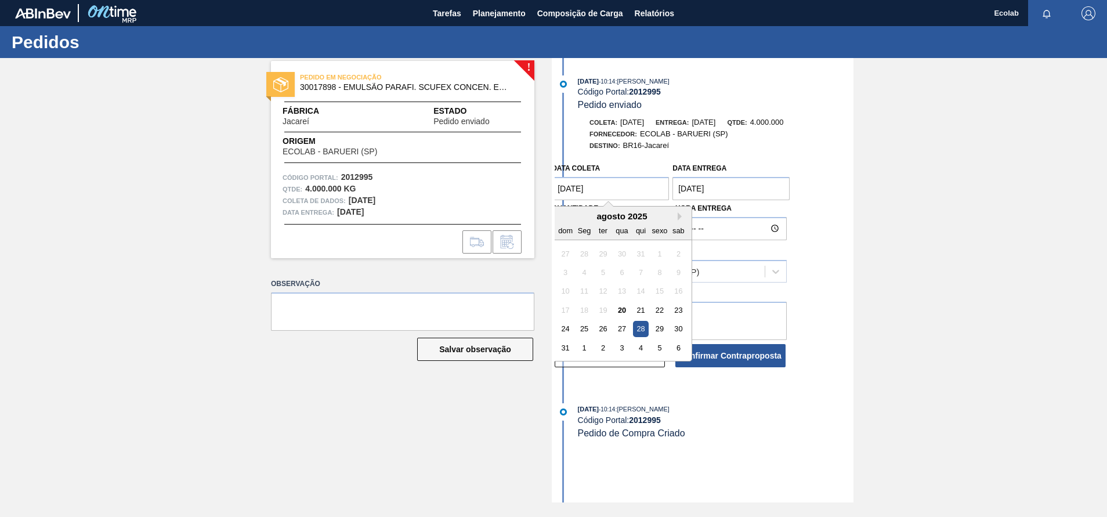
click at [648, 191] on coleta "[DATE]" at bounding box center [610, 188] width 117 height 23
click at [603, 324] on div "26" at bounding box center [604, 329] width 16 height 16
type coleta "[DATE]"
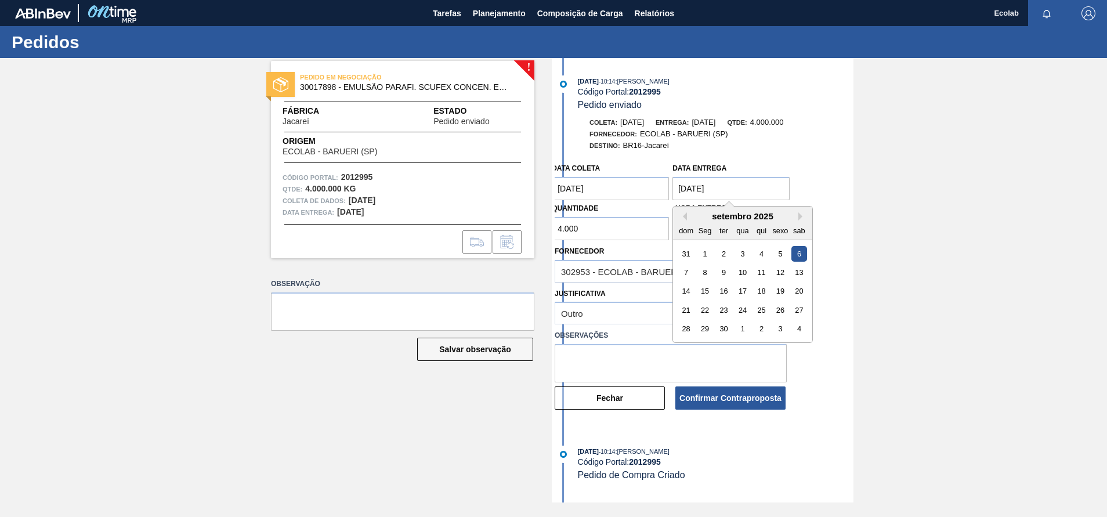
click at [745, 183] on entrega "[DATE]" at bounding box center [731, 188] width 117 height 23
click at [685, 212] on button "Mês anterior" at bounding box center [683, 216] width 8 height 8
click at [778, 328] on div "29" at bounding box center [781, 329] width 16 height 16
type entrega "[DATE]"
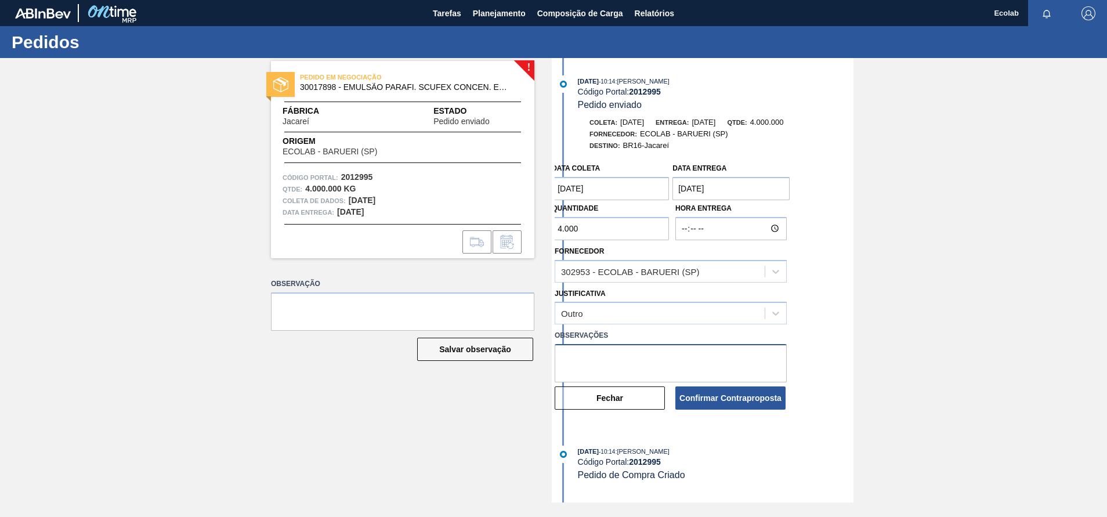
click at [641, 359] on textarea at bounding box center [671, 363] width 232 height 38
type textarea "nova data de faturamento/entrega"
click at [686, 394] on button "Confirmar Contraproposta" at bounding box center [731, 398] width 110 height 23
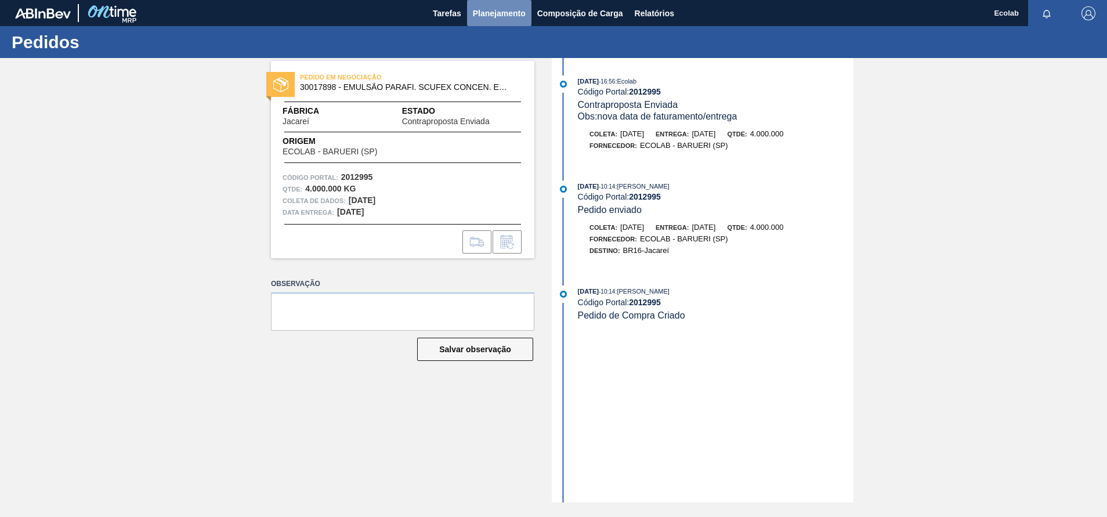
click at [493, 10] on span "Planejamento" at bounding box center [499, 13] width 53 height 14
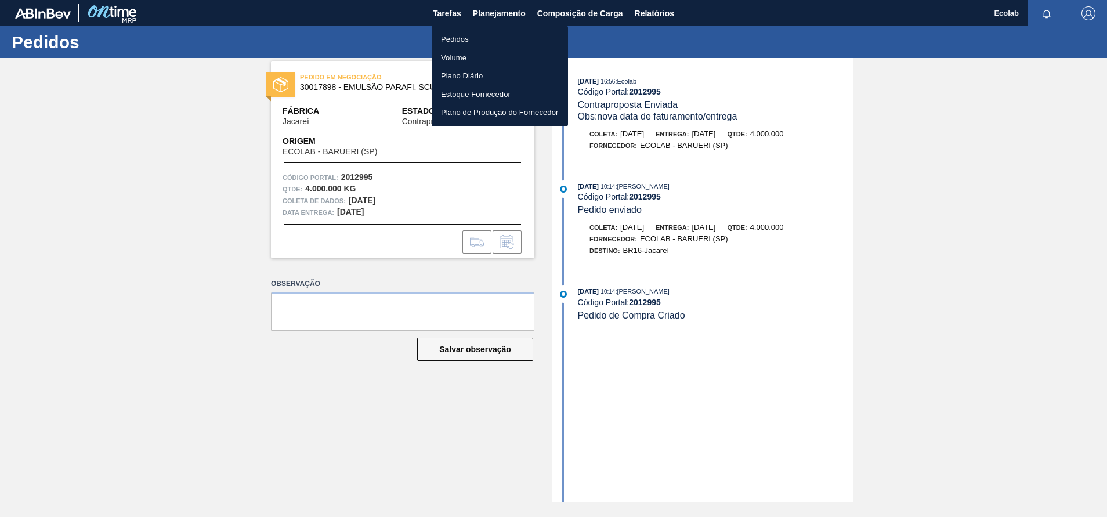
click at [445, 37] on li "Pedidos" at bounding box center [500, 39] width 136 height 19
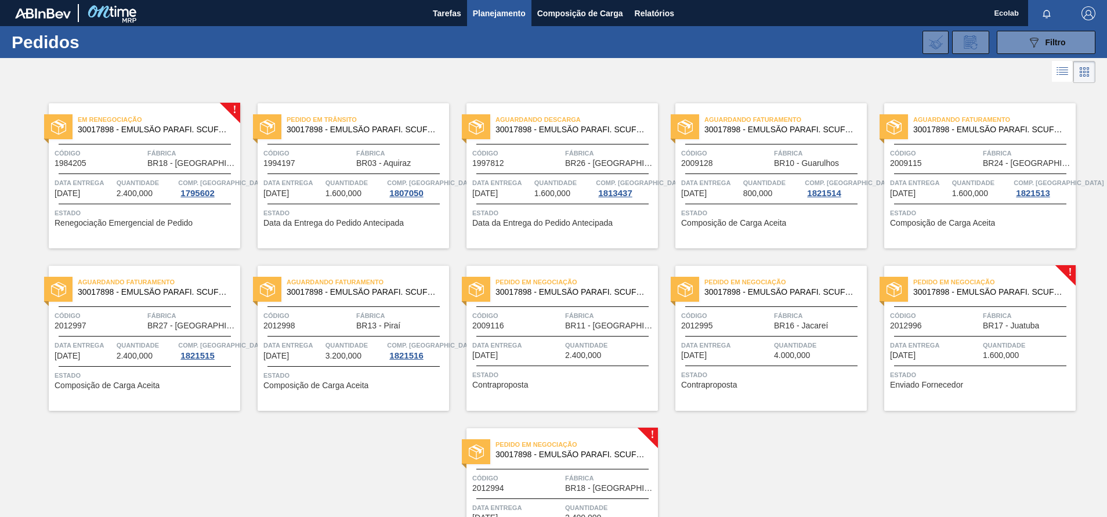
click at [997, 353] on span "1.600,000" at bounding box center [1001, 355] width 36 height 9
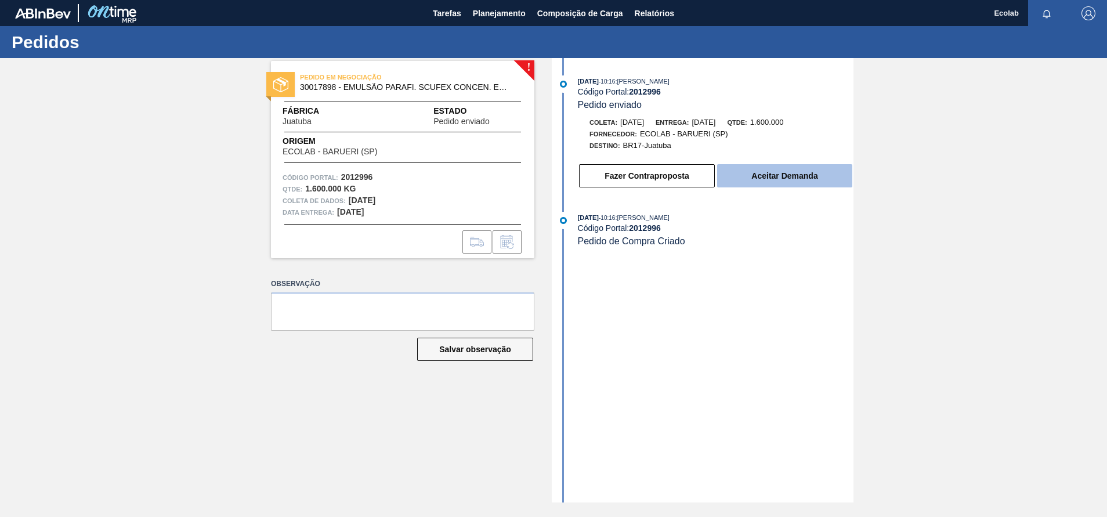
click at [771, 171] on button "Aceitar Demanda" at bounding box center [784, 175] width 135 height 23
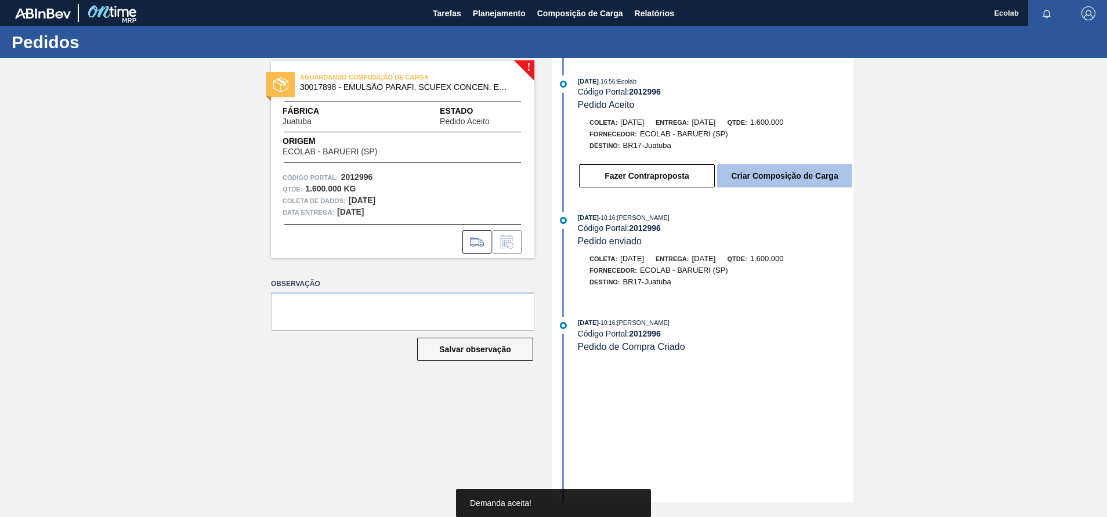
click at [771, 169] on button "Criar Composição de Carga" at bounding box center [784, 175] width 135 height 23
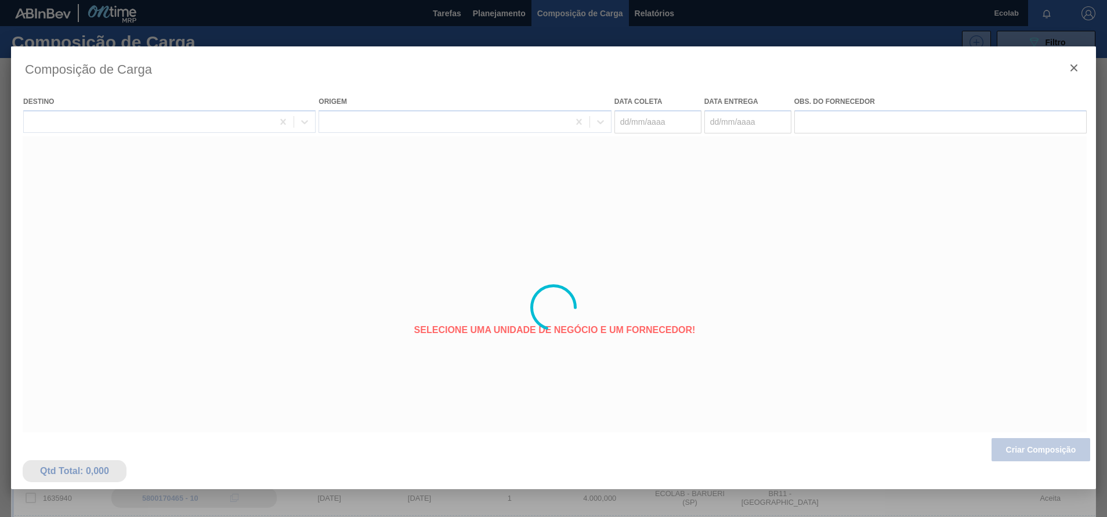
type coleta "[DATE]"
type entrega "[DATE]"
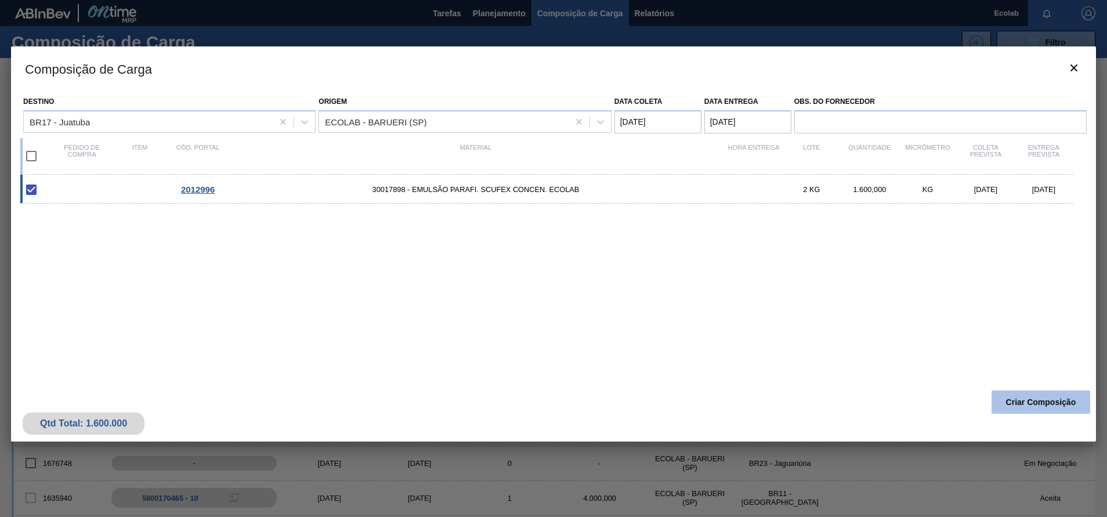
click at [1037, 400] on button "Criar Composição" at bounding box center [1041, 402] width 99 height 23
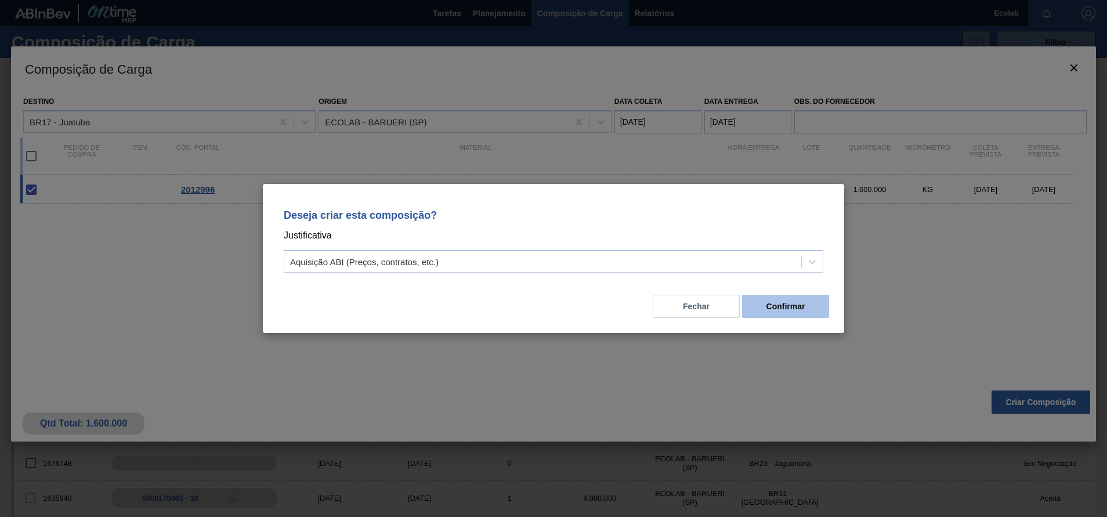
click at [782, 309] on button "Confirmar" at bounding box center [785, 306] width 87 height 23
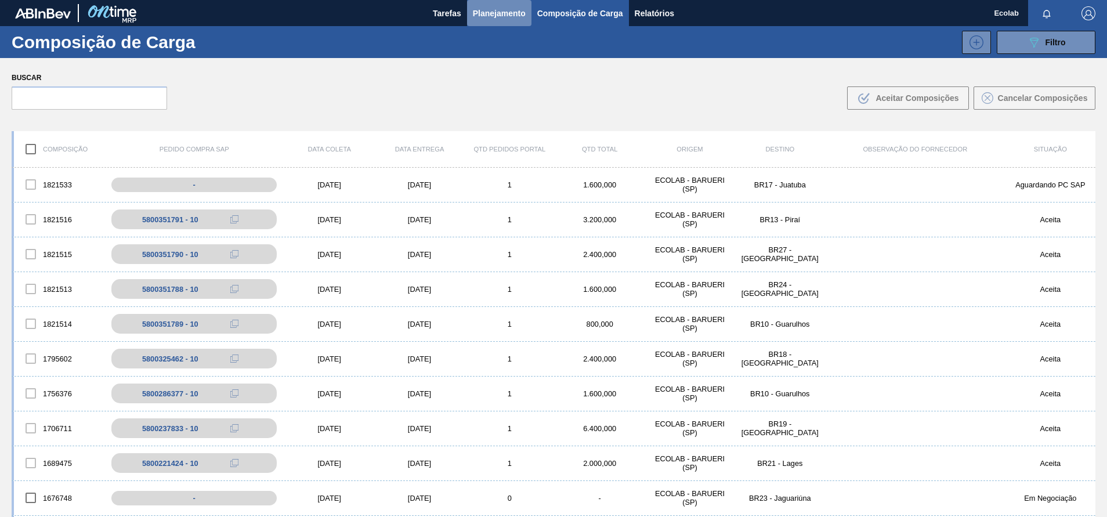
click at [491, 17] on span "Planejamento" at bounding box center [499, 13] width 53 height 14
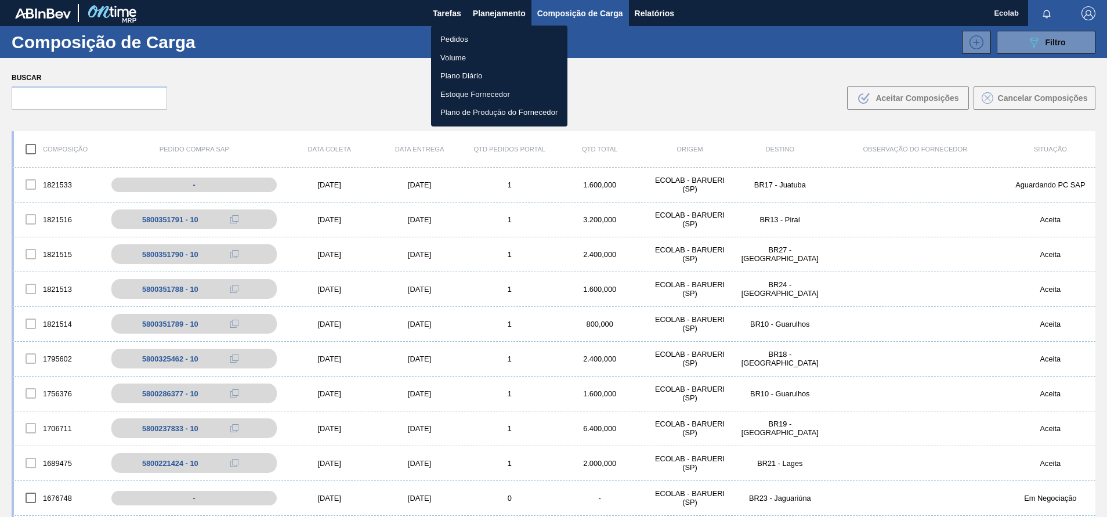
click at [467, 31] on li "Pedidos" at bounding box center [499, 39] width 136 height 19
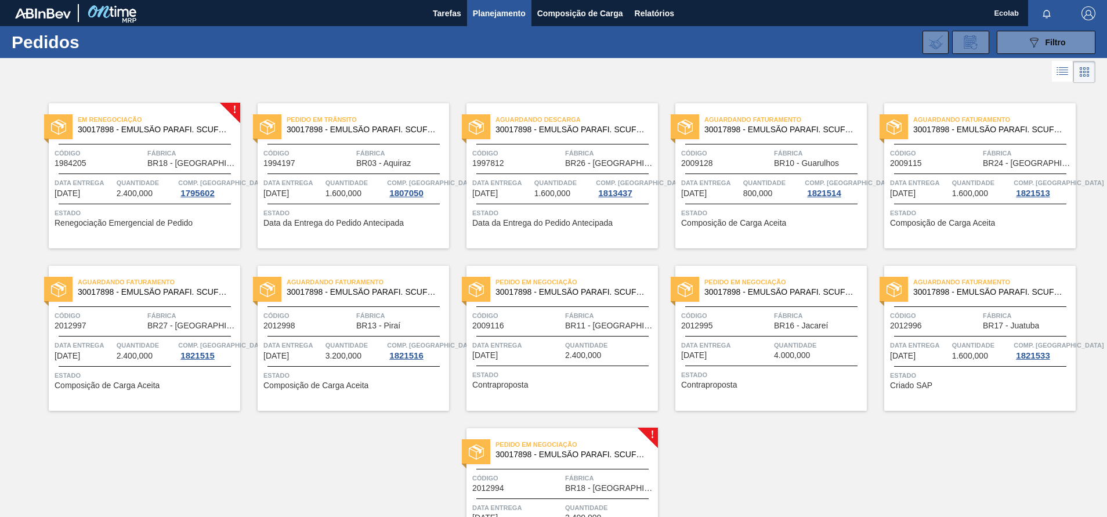
click at [527, 481] on span "Código" at bounding box center [517, 478] width 90 height 12
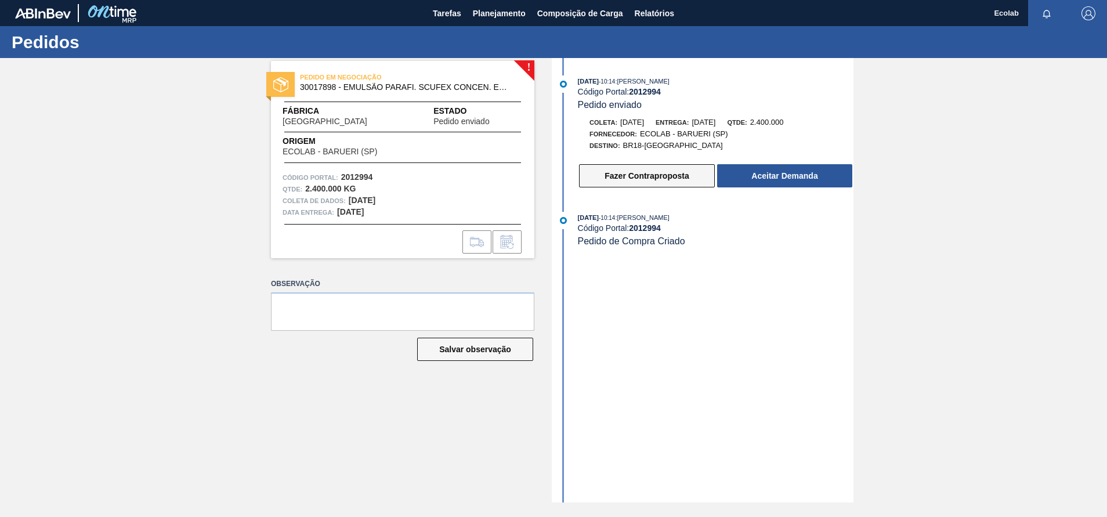
click at [653, 172] on button "Fazer Contraproposta" at bounding box center [647, 175] width 136 height 23
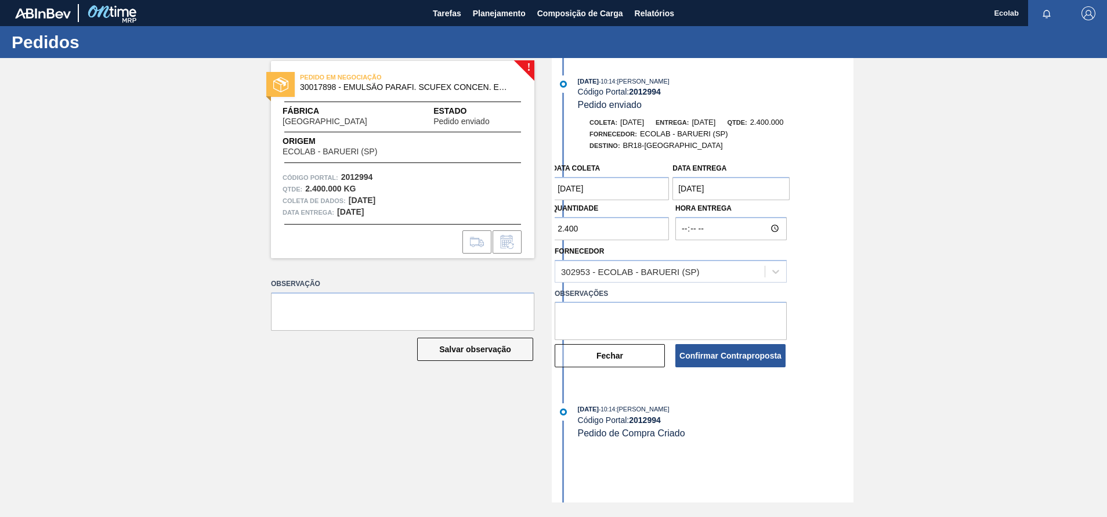
click at [661, 193] on coleta "[DATE]" at bounding box center [610, 188] width 117 height 23
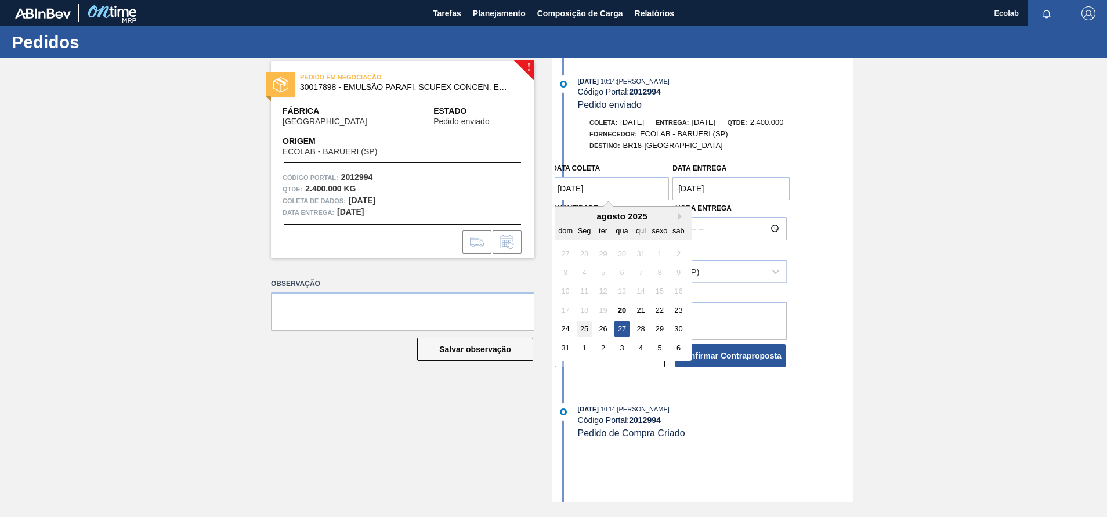
click at [586, 330] on div "25" at bounding box center [585, 329] width 16 height 16
type coleta "[DATE]"
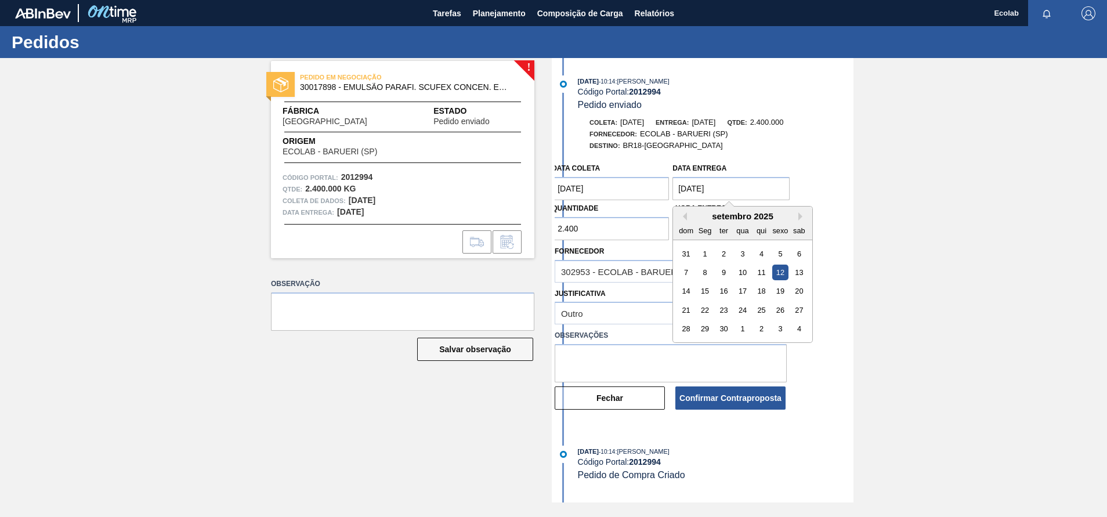
click at [742, 182] on entrega "[DATE]" at bounding box center [731, 188] width 117 height 23
click at [684, 220] on div "Mês anterior Próximo mês [DATE] dom Seg ter qua qui sexo sab 31 1 2 3 4 5 6 7 8…" at bounding box center [743, 274] width 140 height 137
click at [684, 214] on button "Mês anterior" at bounding box center [683, 216] width 8 height 8
click at [795, 215] on div "agosto 2025" at bounding box center [742, 216] width 139 height 10
click at [799, 215] on button "Próximo mês" at bounding box center [803, 216] width 8 height 8
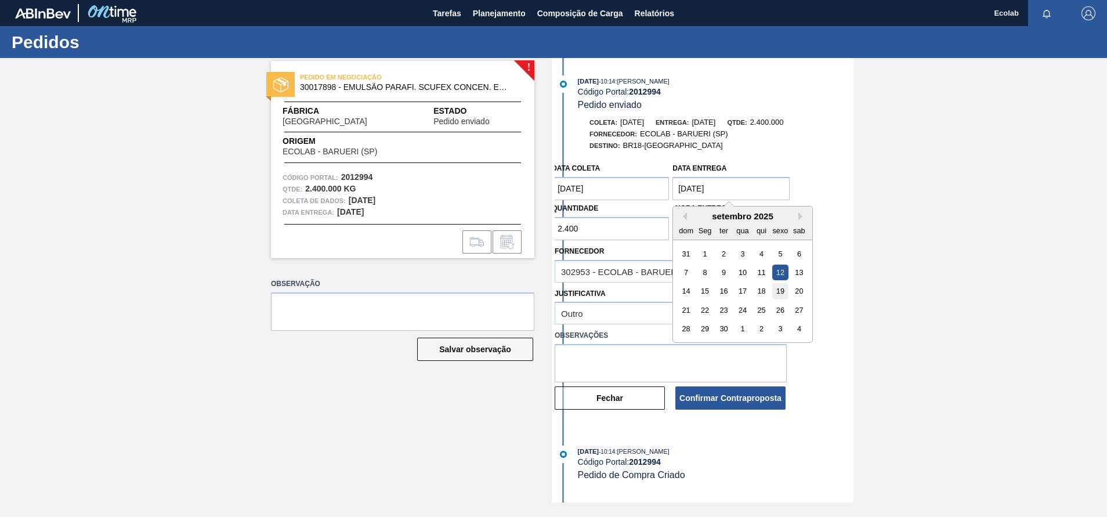
click at [784, 292] on div "19" at bounding box center [781, 292] width 16 height 16
type entrega "[DATE]"
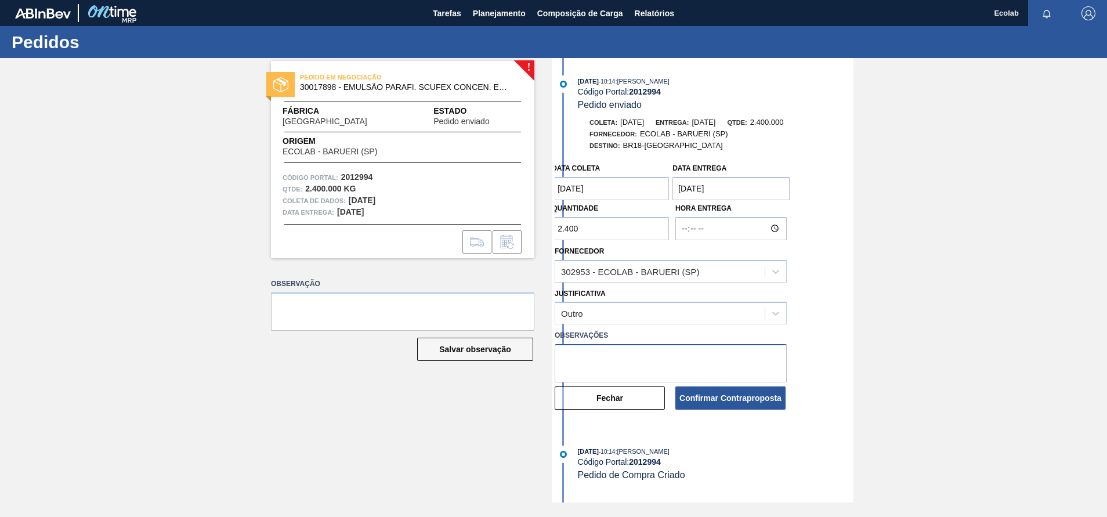
click at [608, 358] on textarea at bounding box center [671, 363] width 232 height 38
type textarea "nova data de entrega/faturamento"
click at [737, 395] on button "Confirmar Contraproposta" at bounding box center [731, 398] width 110 height 23
